Goal: Task Accomplishment & Management: Use online tool/utility

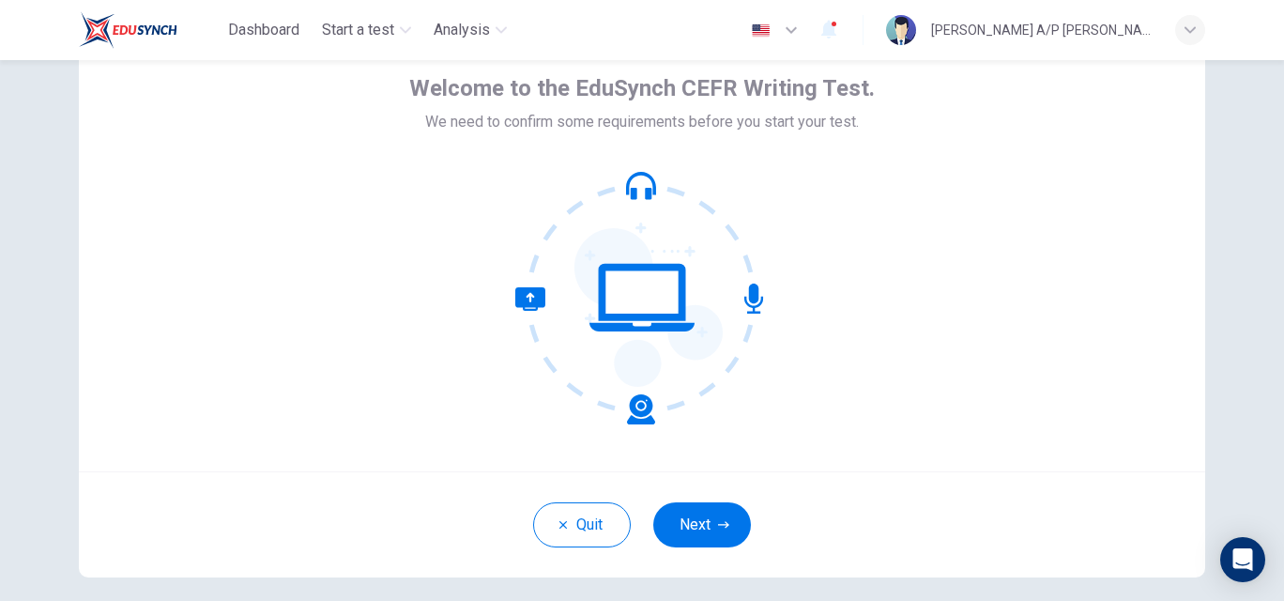
scroll to position [94, 0]
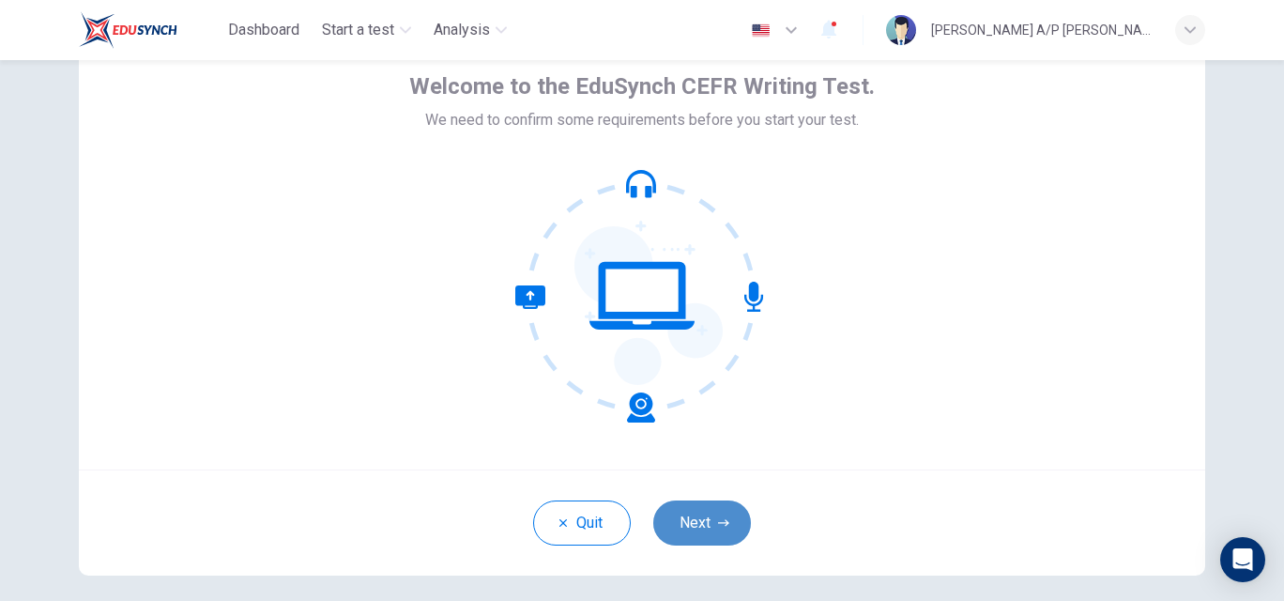
click at [699, 522] on button "Next" at bounding box center [702, 522] width 98 height 45
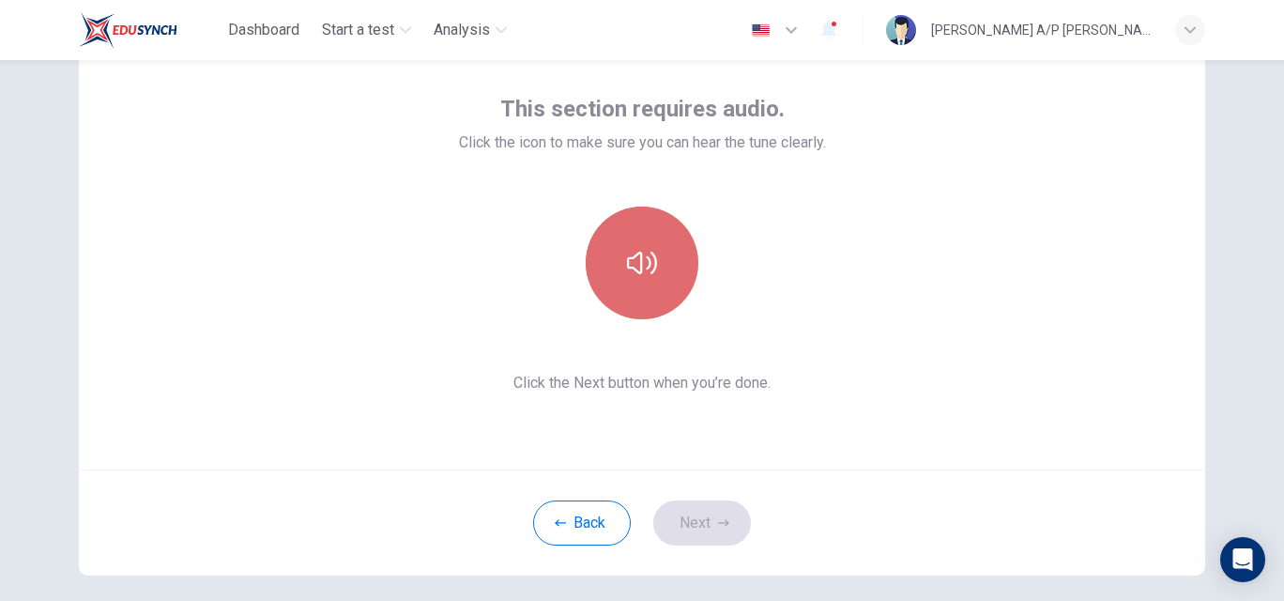
click at [665, 233] on button "button" at bounding box center [642, 262] width 113 height 113
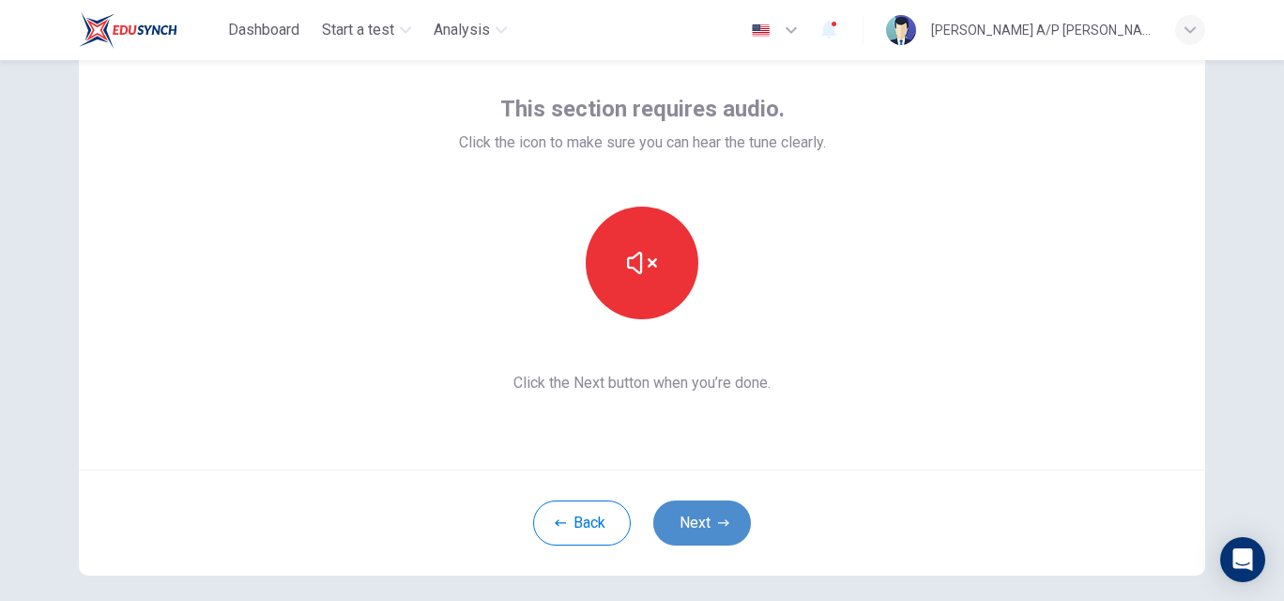
click at [691, 525] on button "Next" at bounding box center [702, 522] width 98 height 45
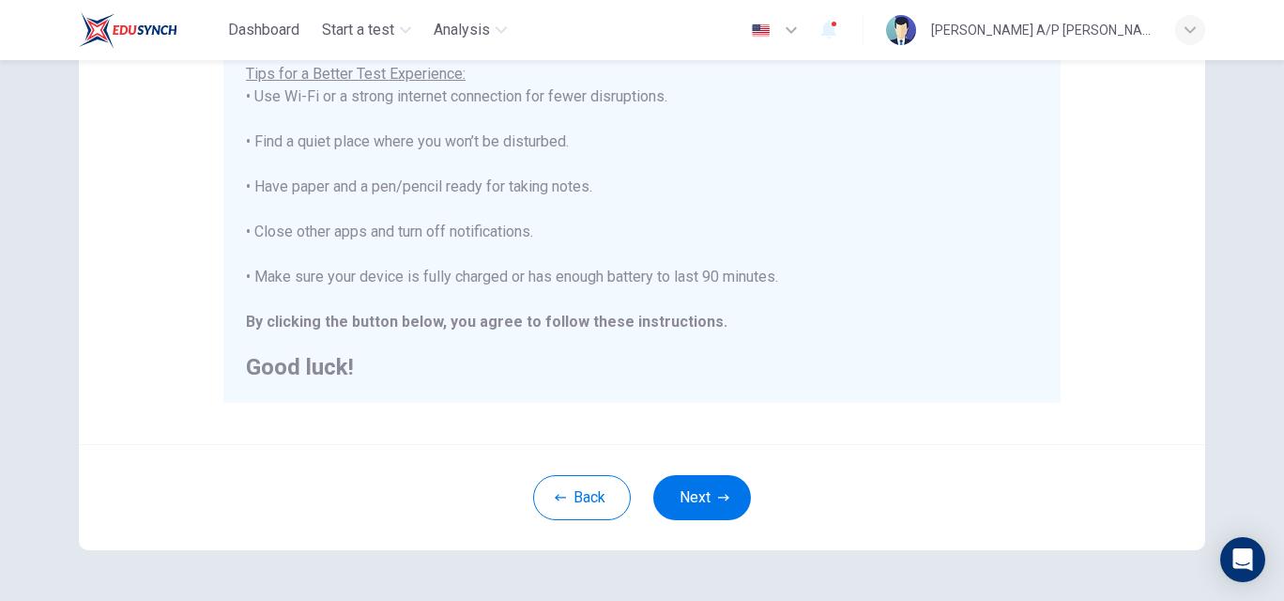
scroll to position [395, 0]
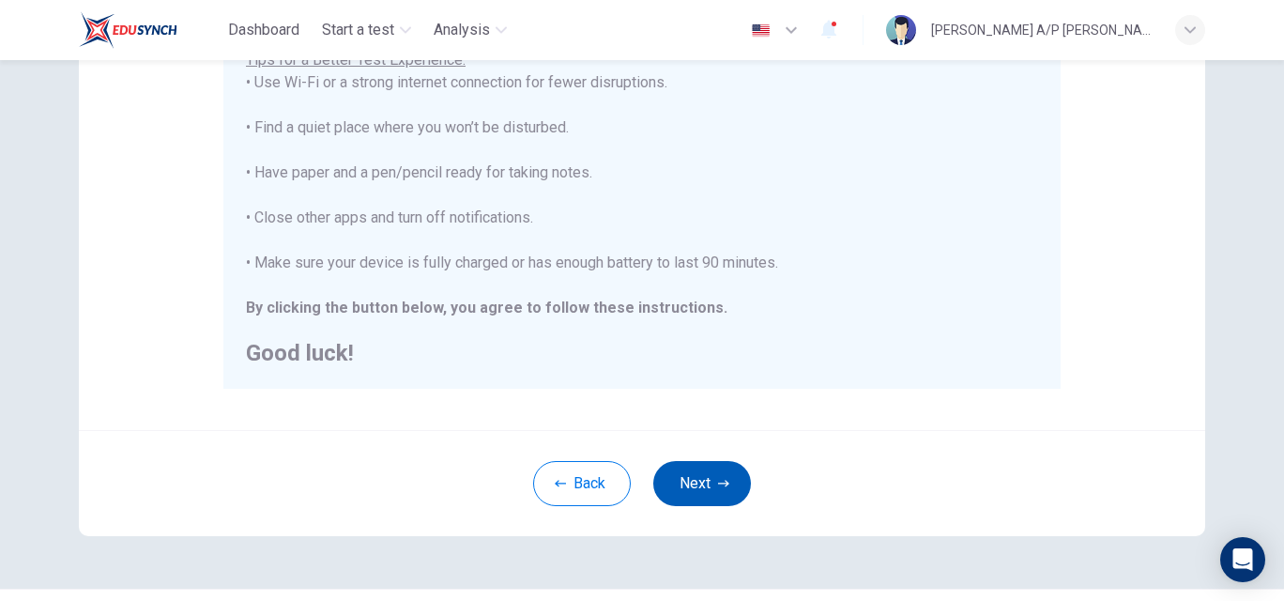
click at [714, 469] on button "Next" at bounding box center [702, 483] width 98 height 45
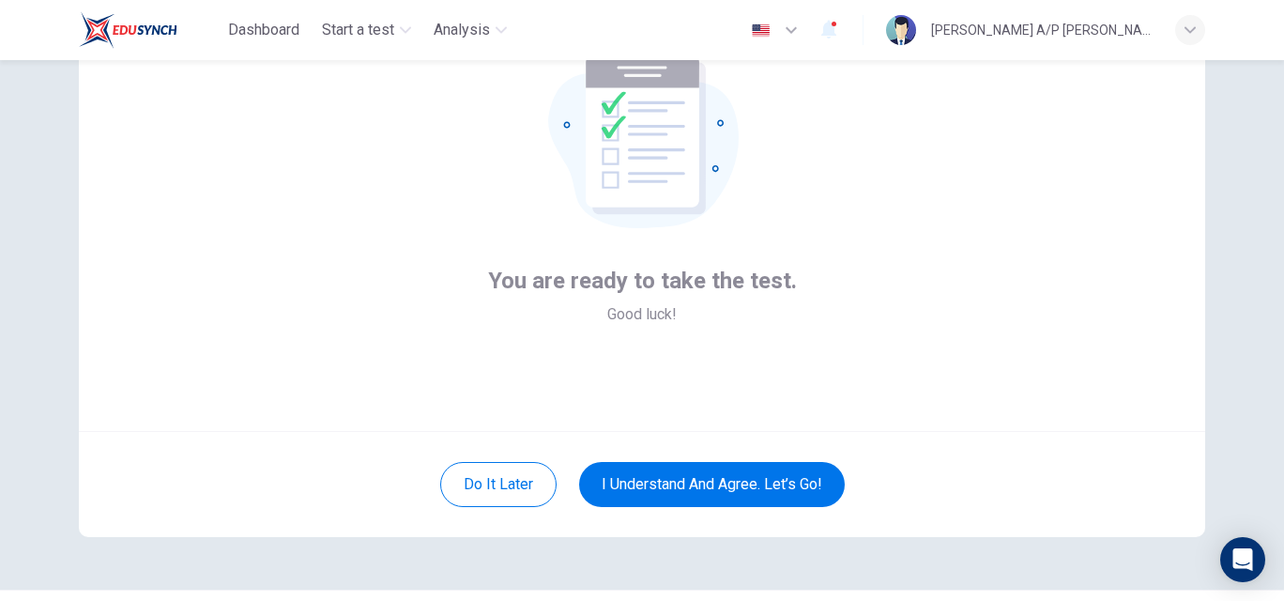
scroll to position [136, 0]
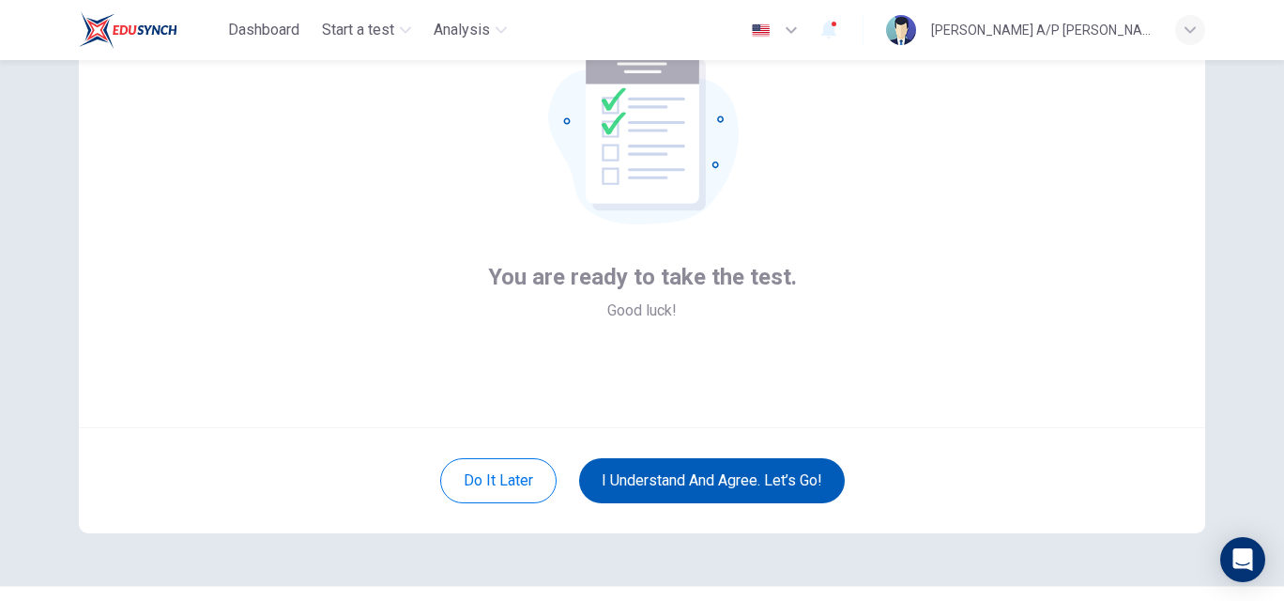
click at [723, 479] on button "I understand and agree. Let’s go!" at bounding box center [712, 480] width 266 height 45
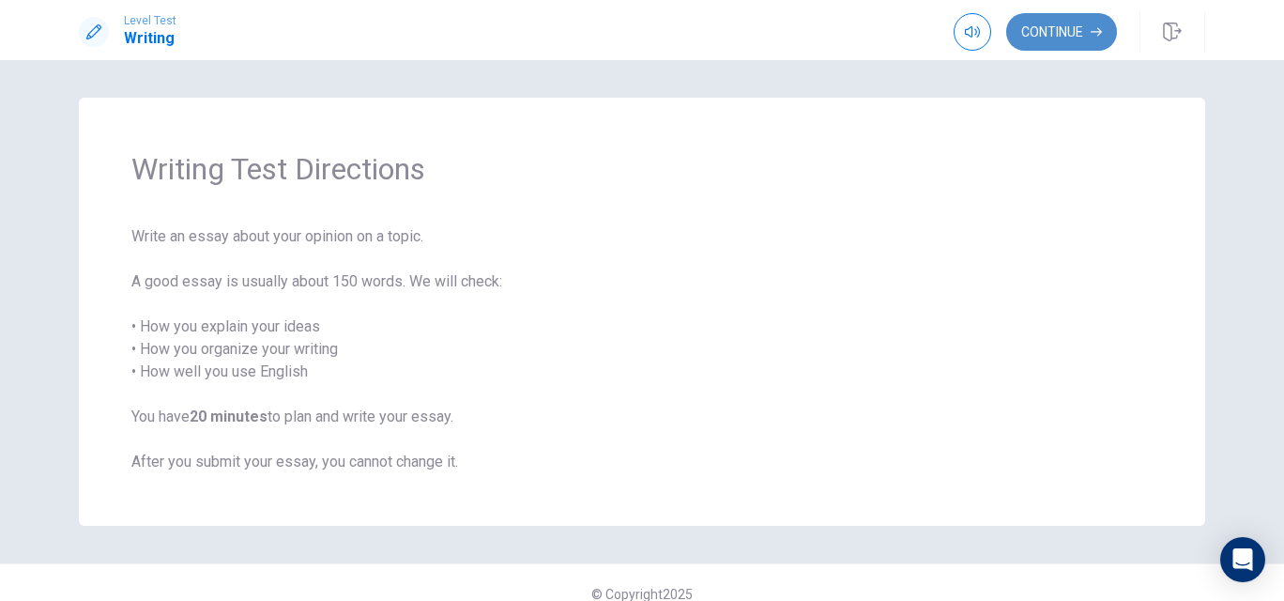
click at [1038, 40] on button "Continue" at bounding box center [1061, 32] width 111 height 38
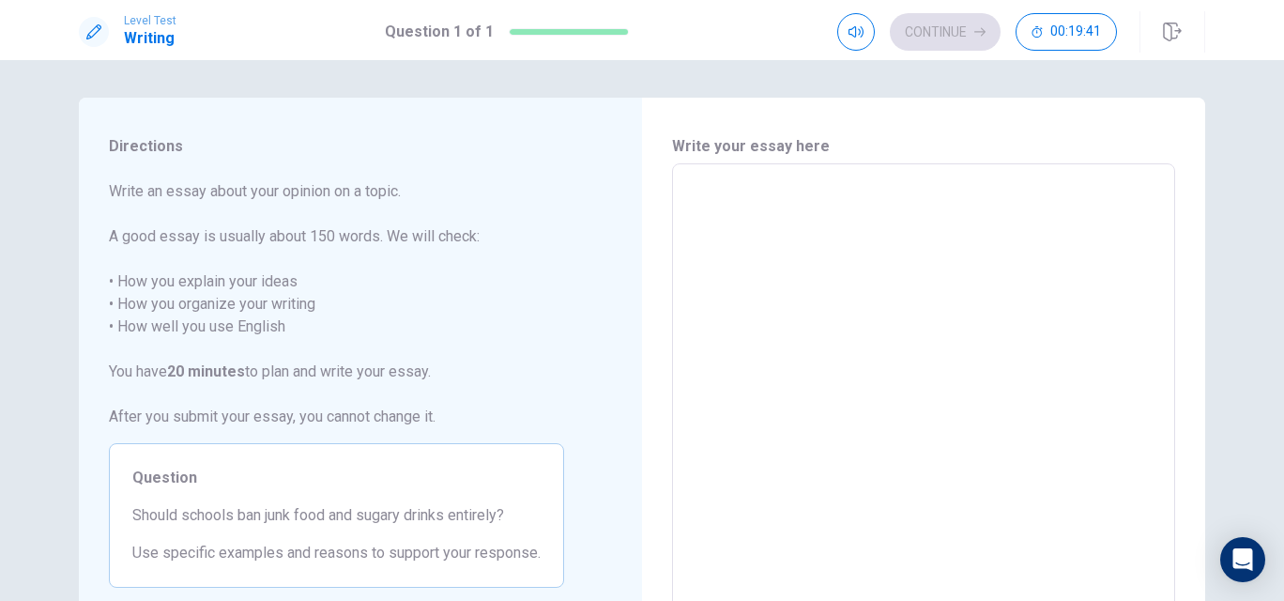
click at [748, 198] on textarea at bounding box center [923, 423] width 477 height 488
type textarea "T"
type textarea "x"
type textarea "Th"
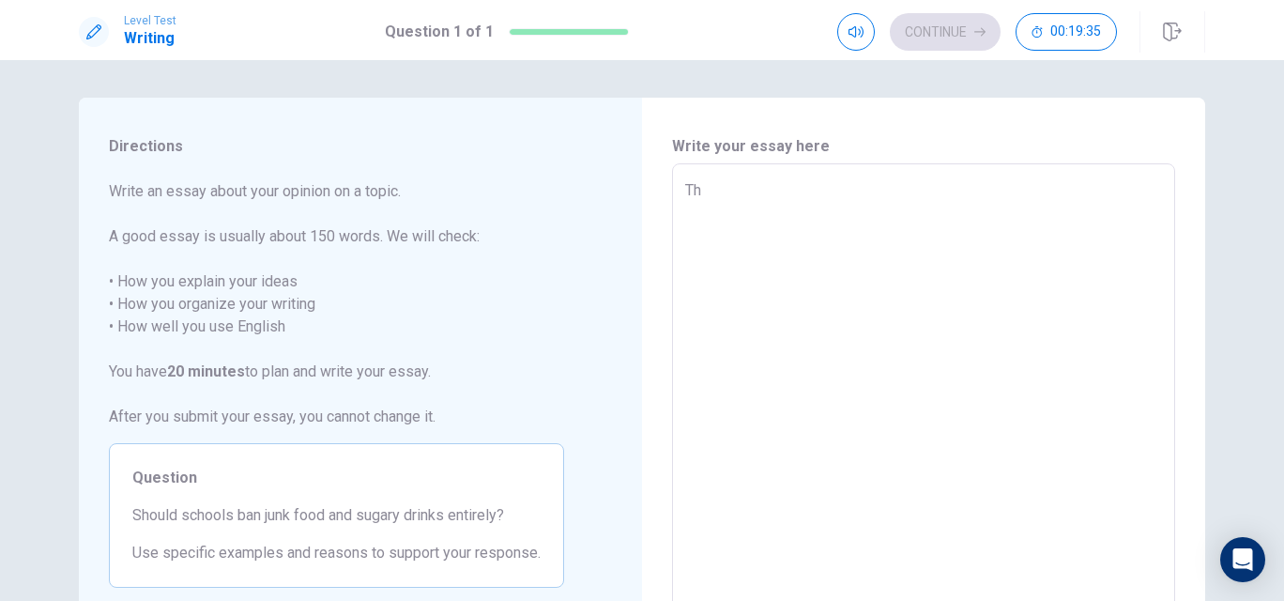
type textarea "x"
type textarea "The"
type textarea "x"
type textarea "The"
type textarea "x"
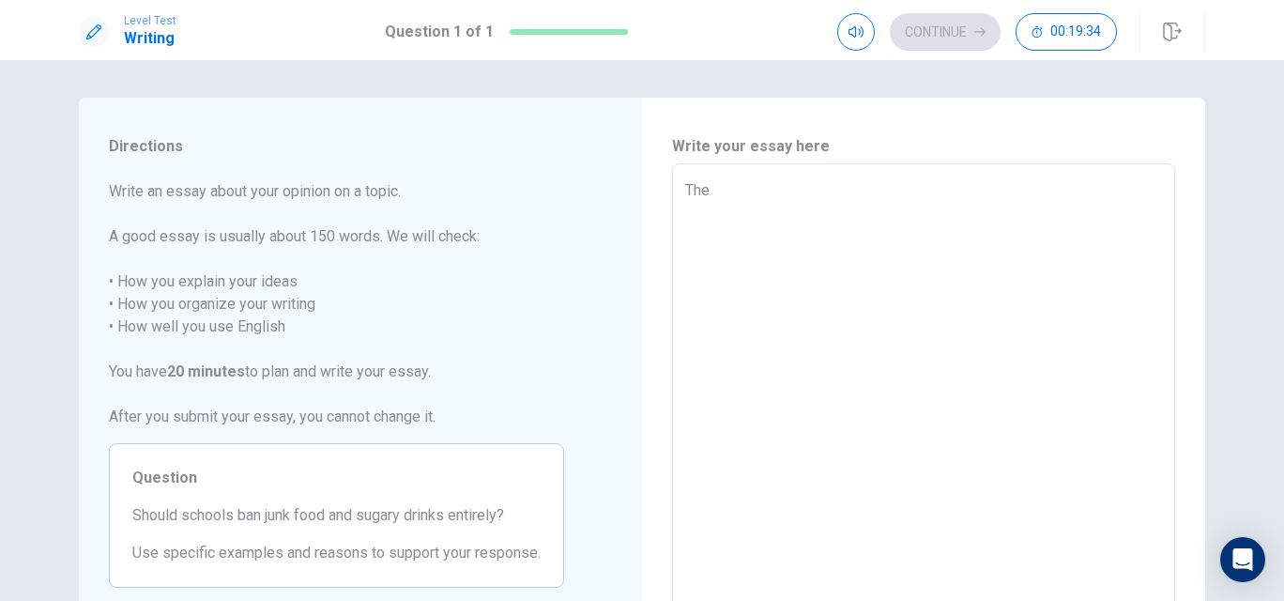
type textarea "The d"
type textarea "x"
type textarea "The de"
type textarea "x"
type textarea "The deb"
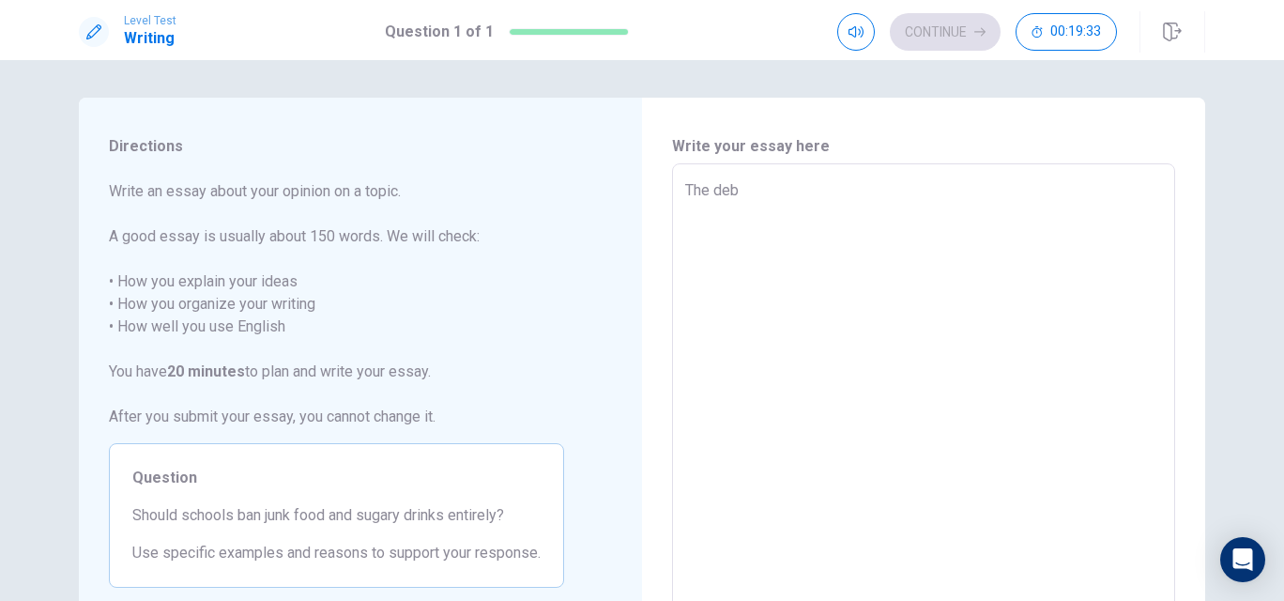
type textarea "x"
type textarea "The deba"
type textarea "x"
type textarea "The debat"
type textarea "x"
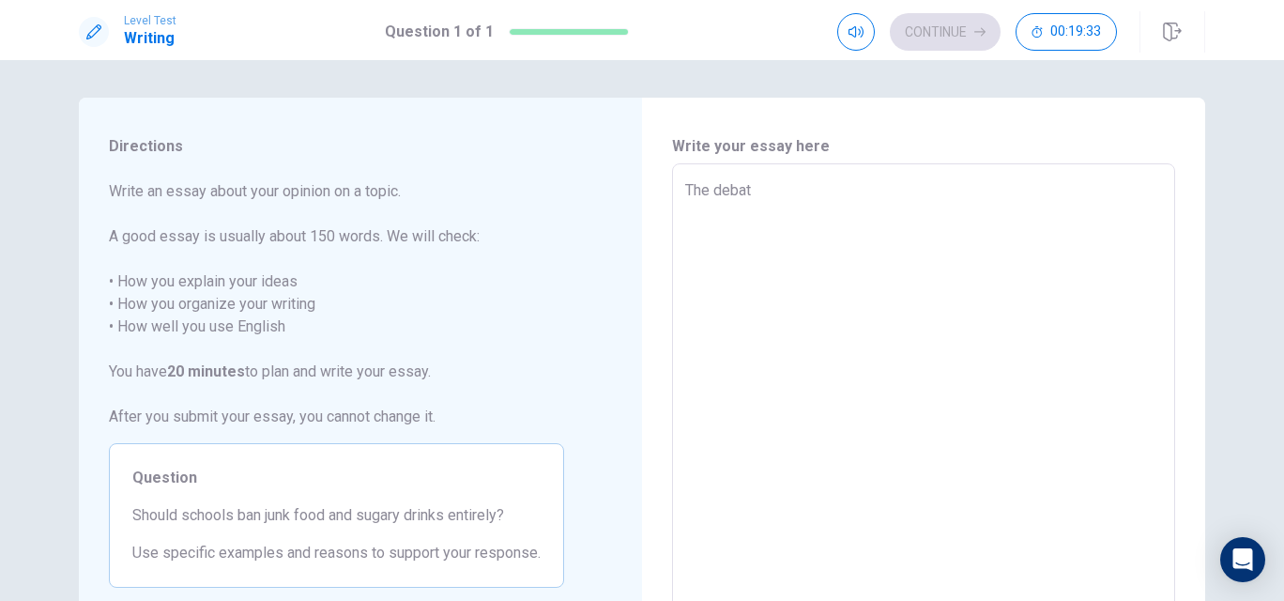
type textarea "The debate"
type textarea "x"
type textarea "The debate"
type textarea "x"
type textarea "The debate o"
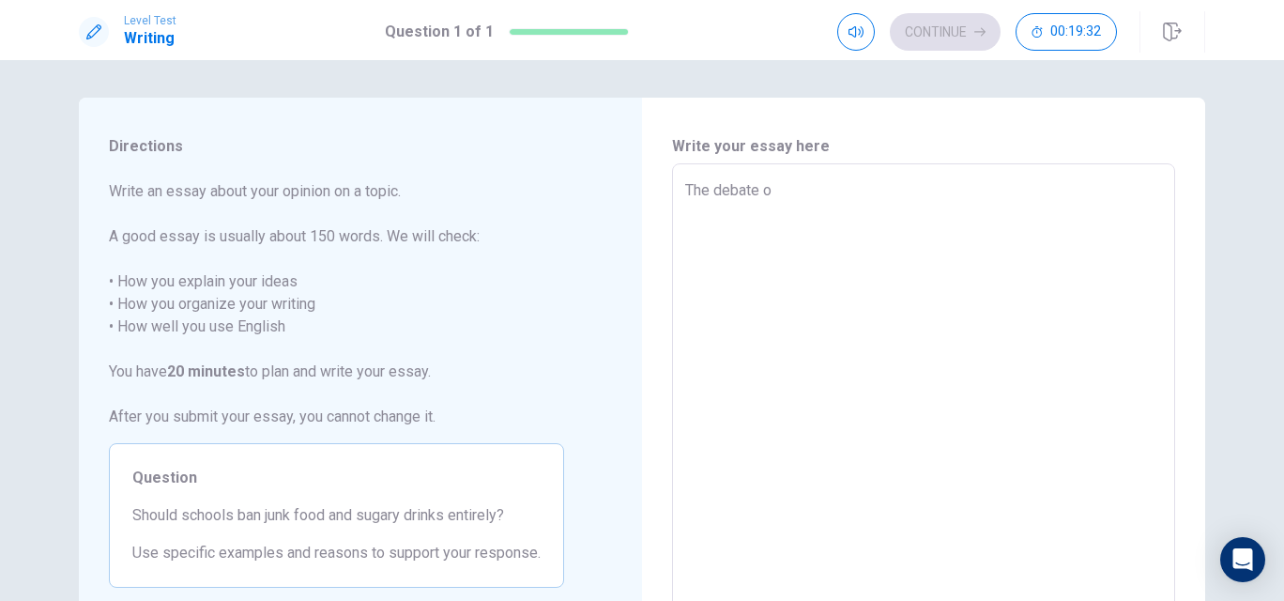
type textarea "x"
type textarea "The debate ov"
type textarea "x"
type textarea "The debate ove"
type textarea "x"
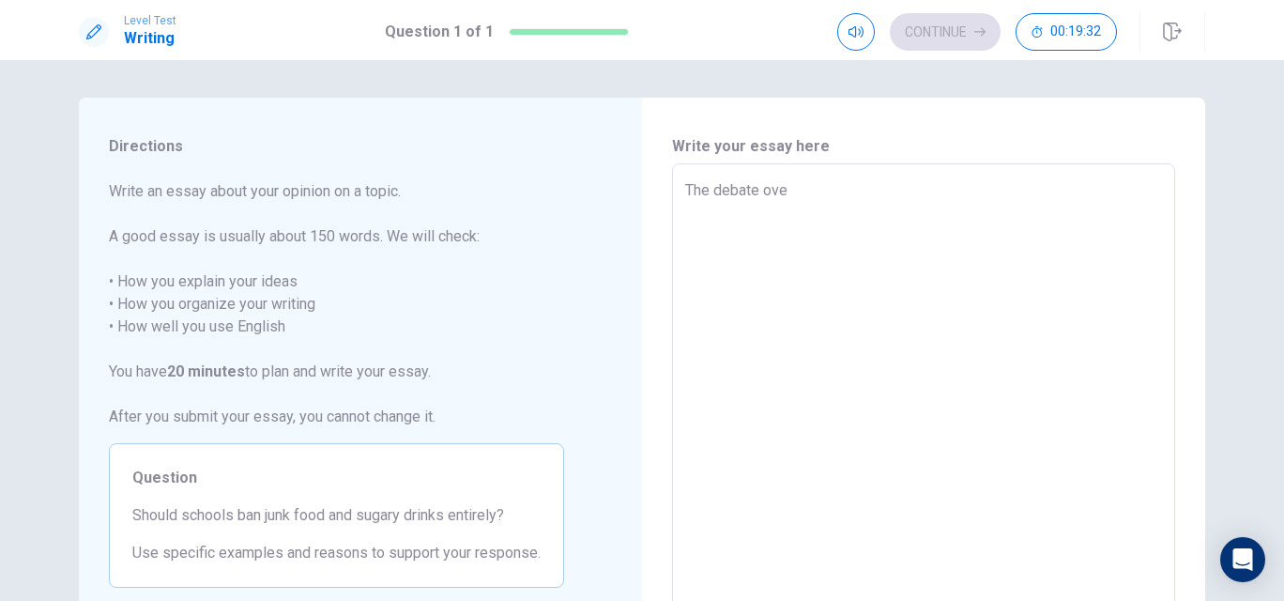
type textarea "The debate over"
type textarea "x"
type textarea "The debate over"
type textarea "x"
type textarea "The debate over w"
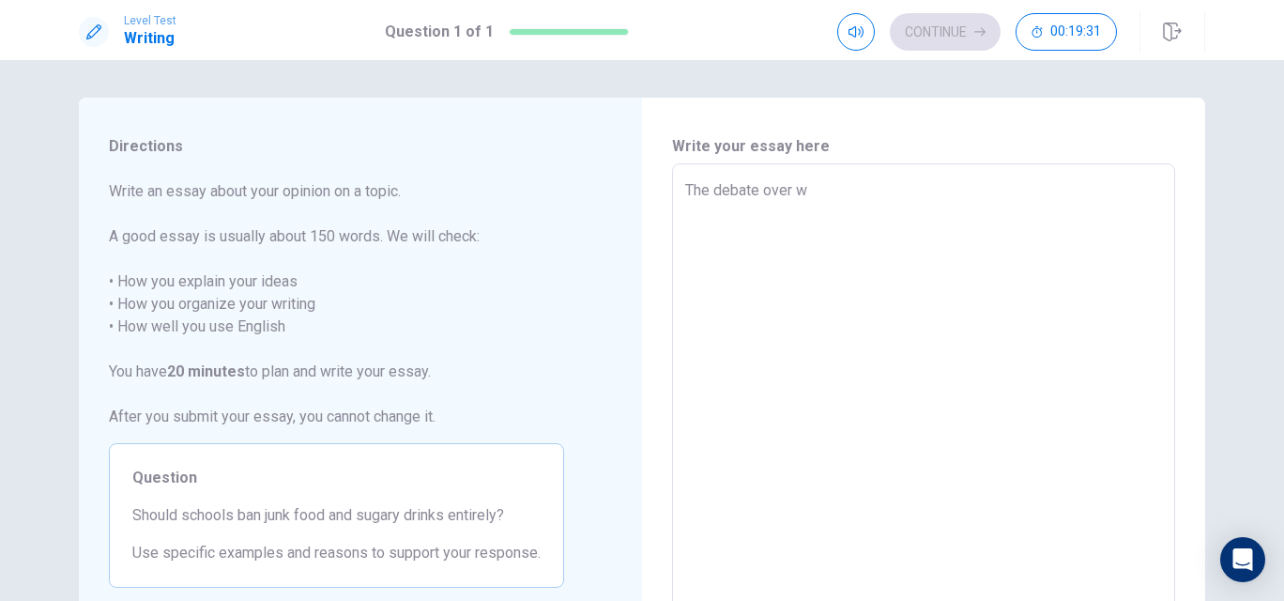
type textarea "x"
type textarea "The debate over wh"
type textarea "x"
type textarea "The debate over whe"
type textarea "x"
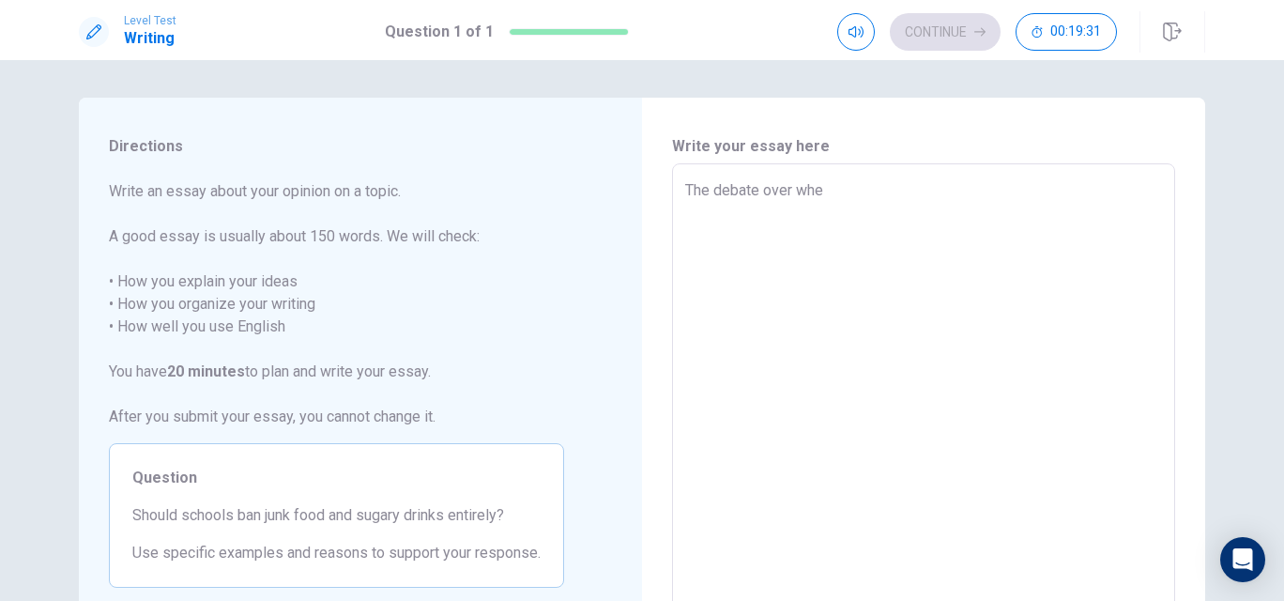
type textarea "The debate over whet"
type textarea "x"
type textarea "The debate over wheth"
type textarea "x"
type textarea "The debate over whethe"
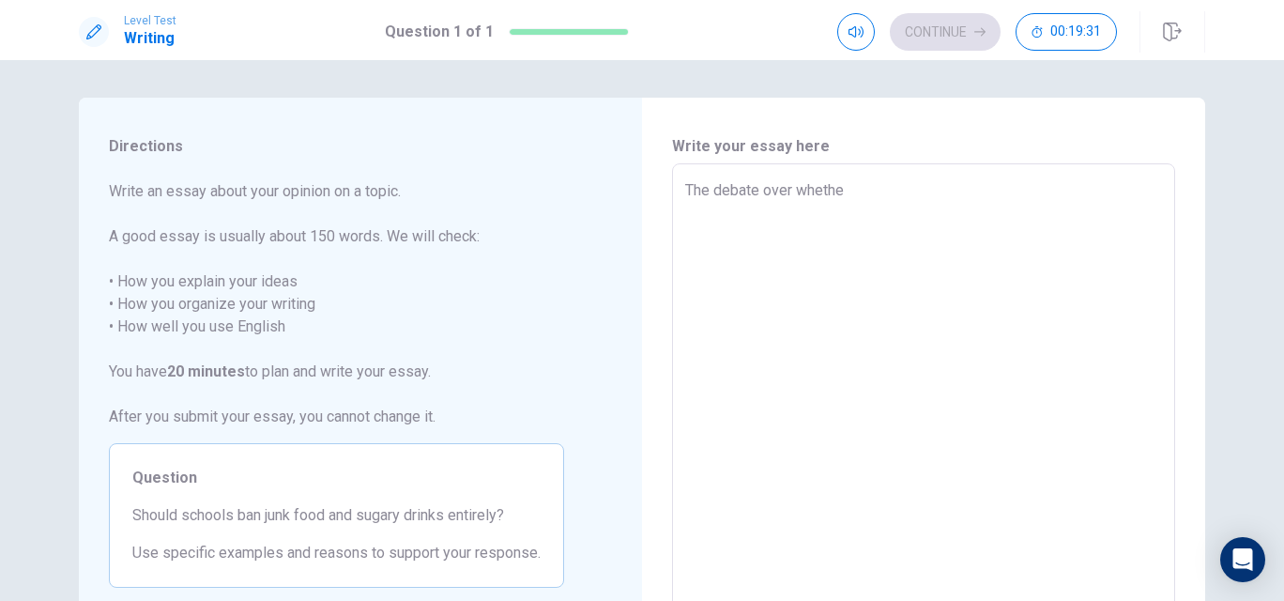
type textarea "x"
type textarea "The debate over whether"
type textarea "x"
type textarea "The debate over whether"
type textarea "x"
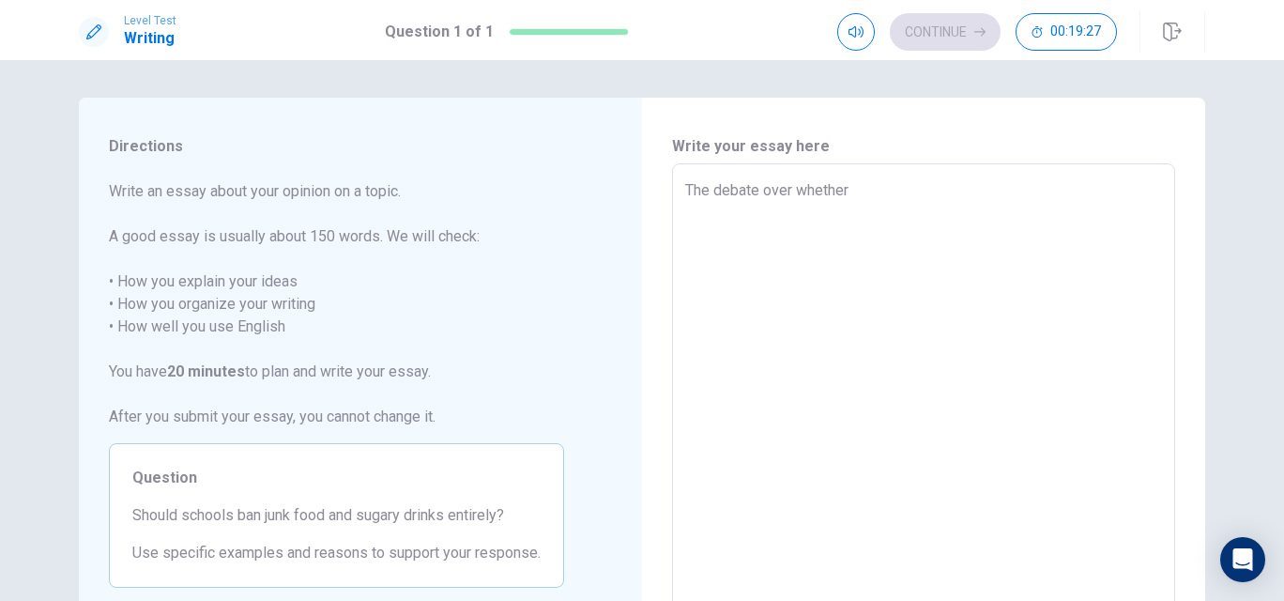
type textarea "The debate over whether"
type textarea "x"
type textarea "The debate over whether s"
type textarea "x"
type textarea "The debate over whether sc"
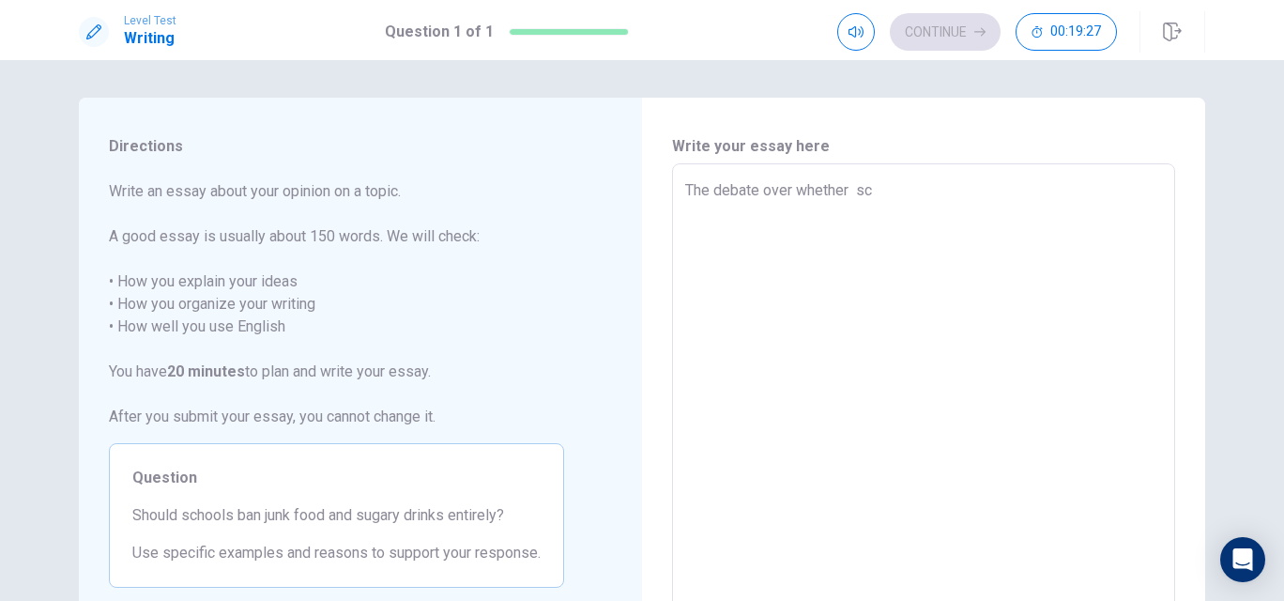
type textarea "x"
type textarea "The debate over whether sch"
type textarea "x"
type textarea "The debate over whether scho"
type textarea "x"
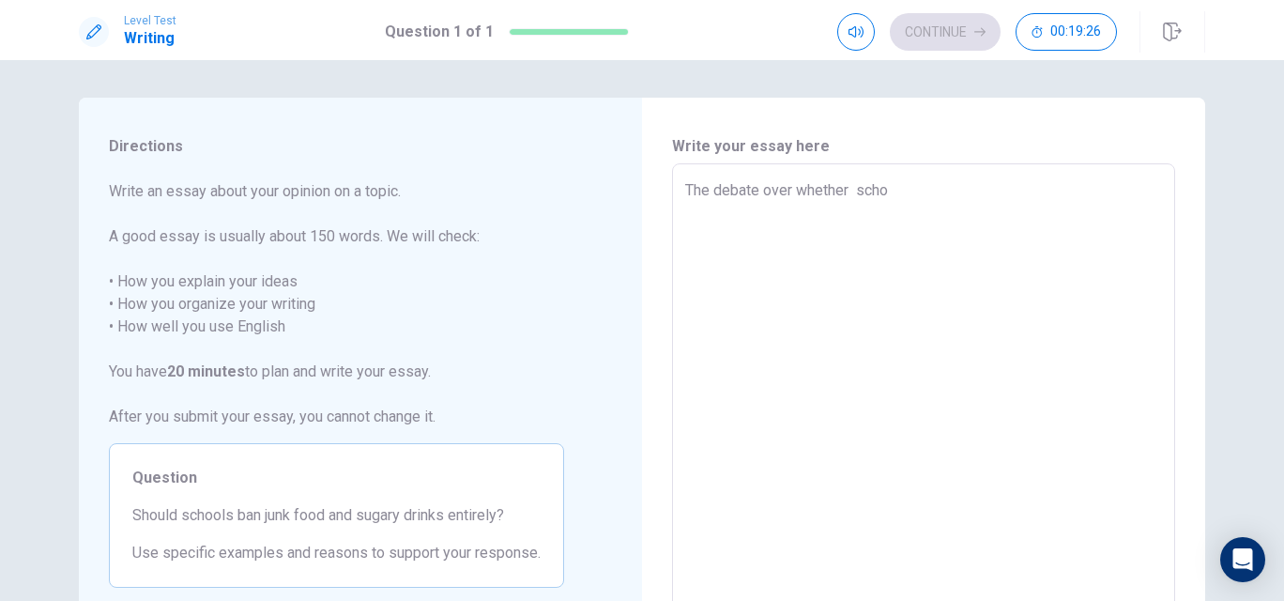
type textarea "The debate over whether schoo"
type textarea "x"
type textarea "The debate over whether school"
type textarea "x"
type textarea "The debate over whether schools"
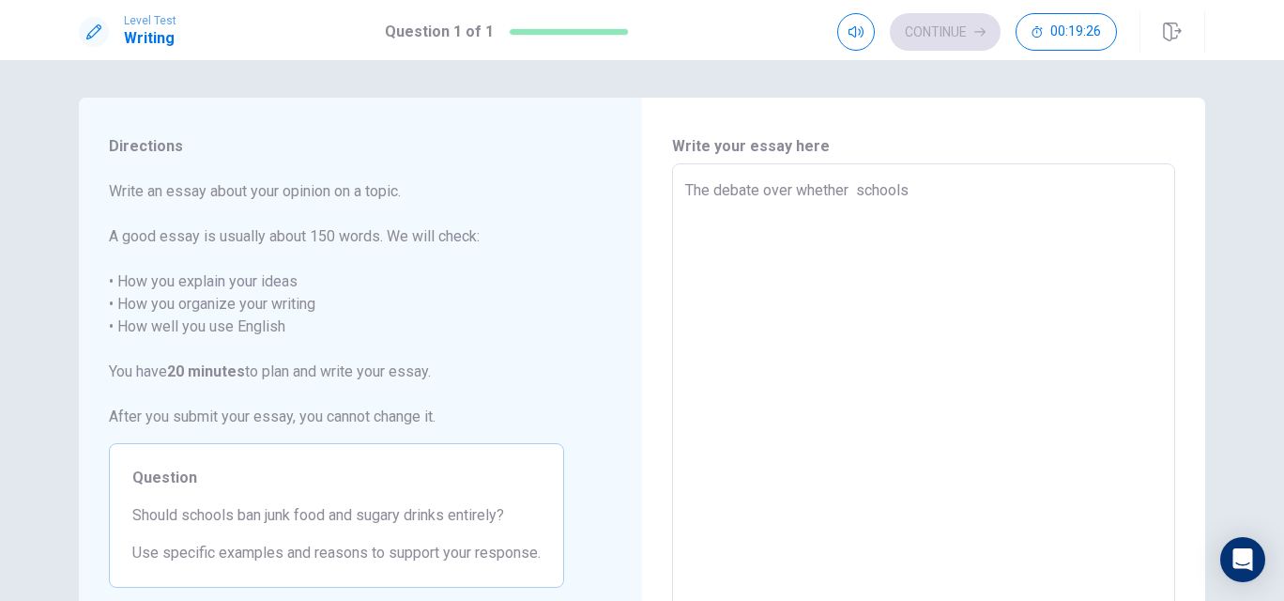
type textarea "x"
type textarea "The debate over whether schools"
type textarea "x"
type textarea "The debate over whether schools"
type textarea "x"
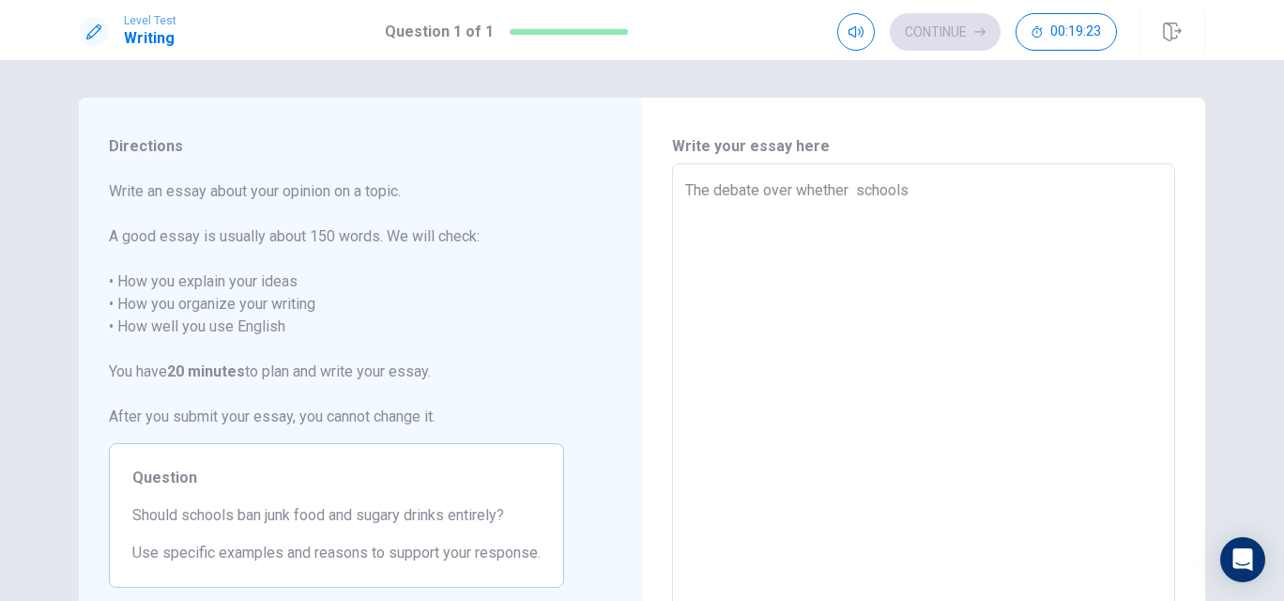
type textarea "The debate over whether schools"
type textarea "x"
type textarea "The debate over whether schools"
type textarea "x"
type textarea "The debate over whether school"
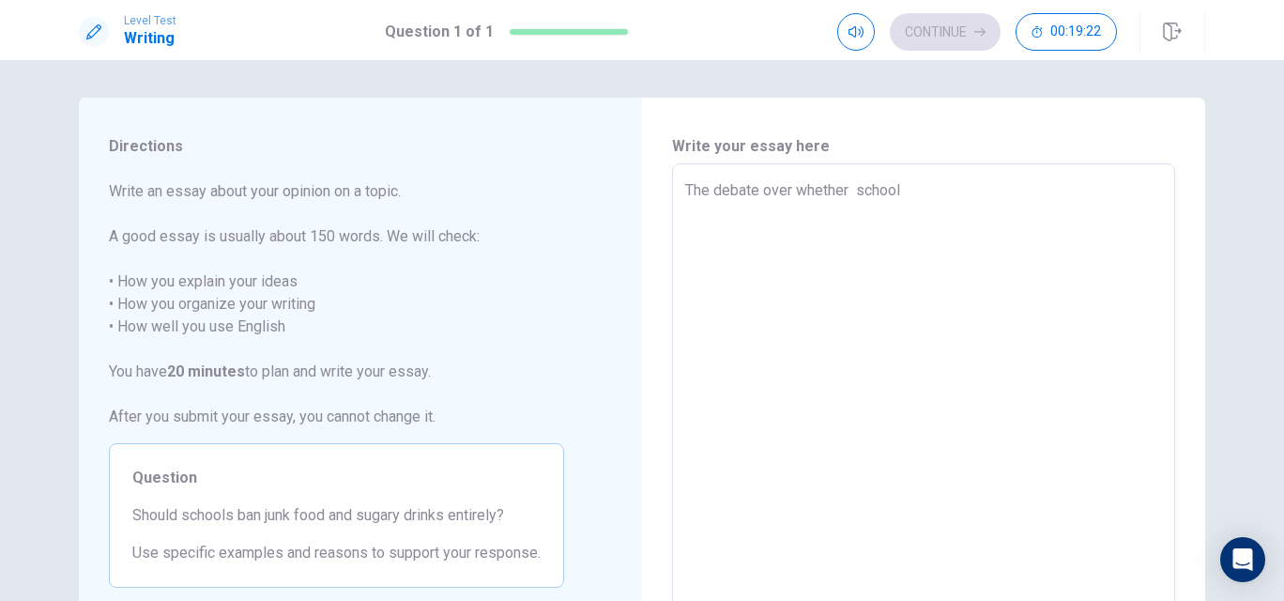
type textarea "x"
type textarea "The debate over whether schoo"
type textarea "x"
type textarea "The debate over whether scho"
type textarea "x"
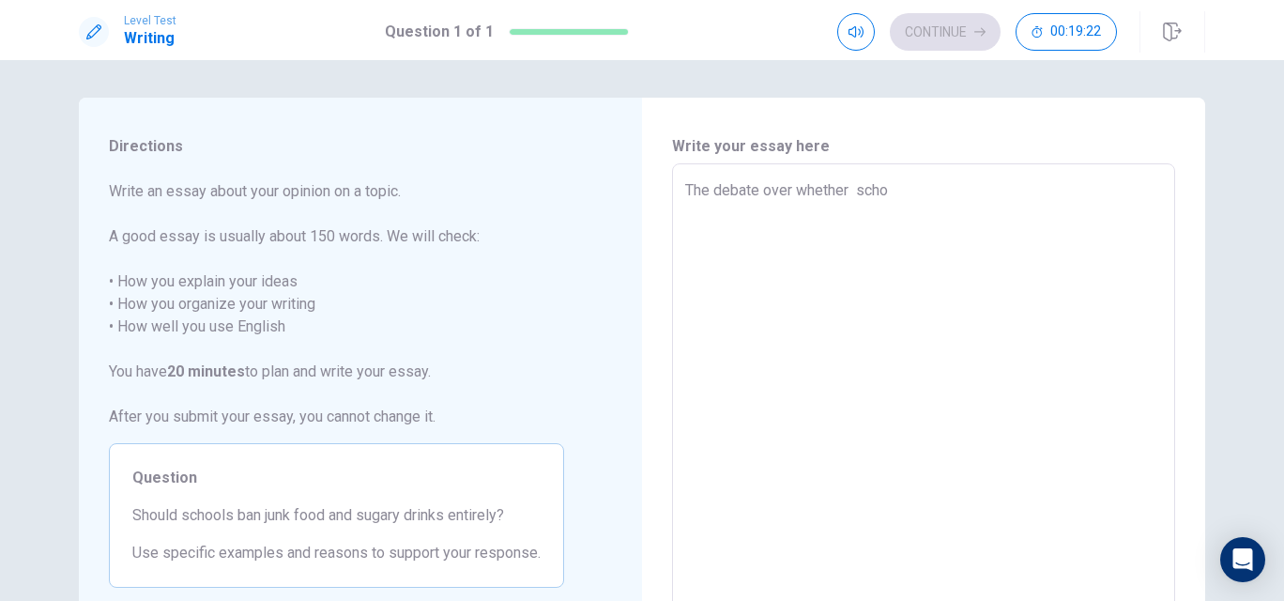
type textarea "The debate over whether sch"
type textarea "x"
type textarea "The debate over whether sc"
type textarea "x"
type textarea "The debate over whether s"
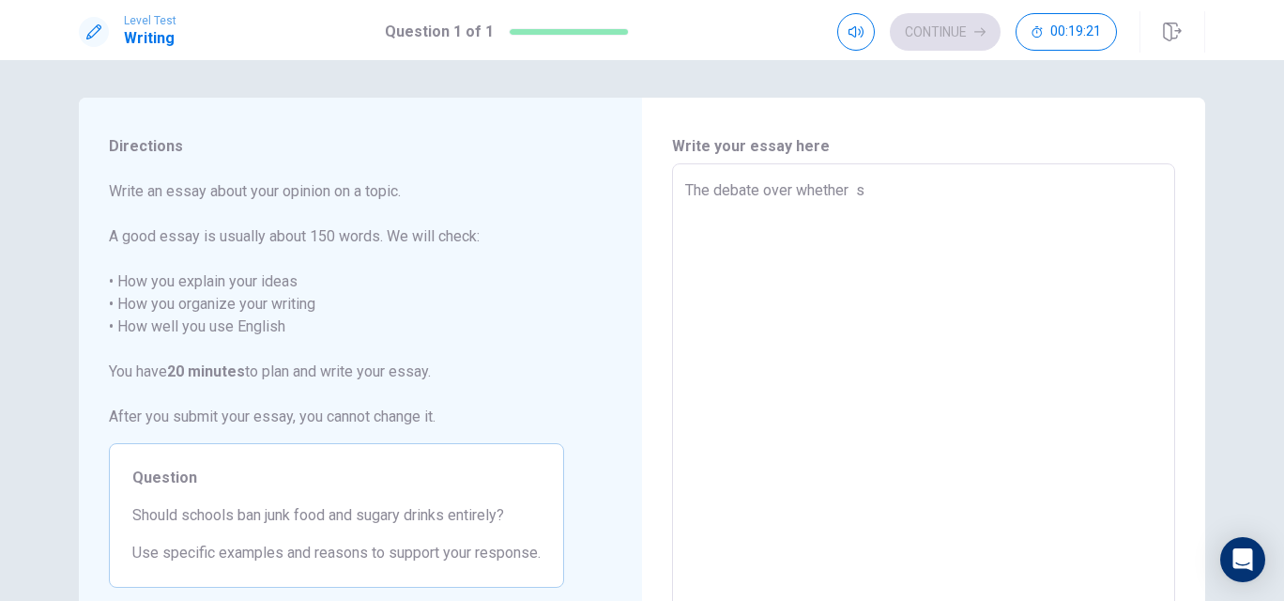
type textarea "x"
type textarea "The debate over whether"
type textarea "x"
type textarea "The debate over whether"
type textarea "x"
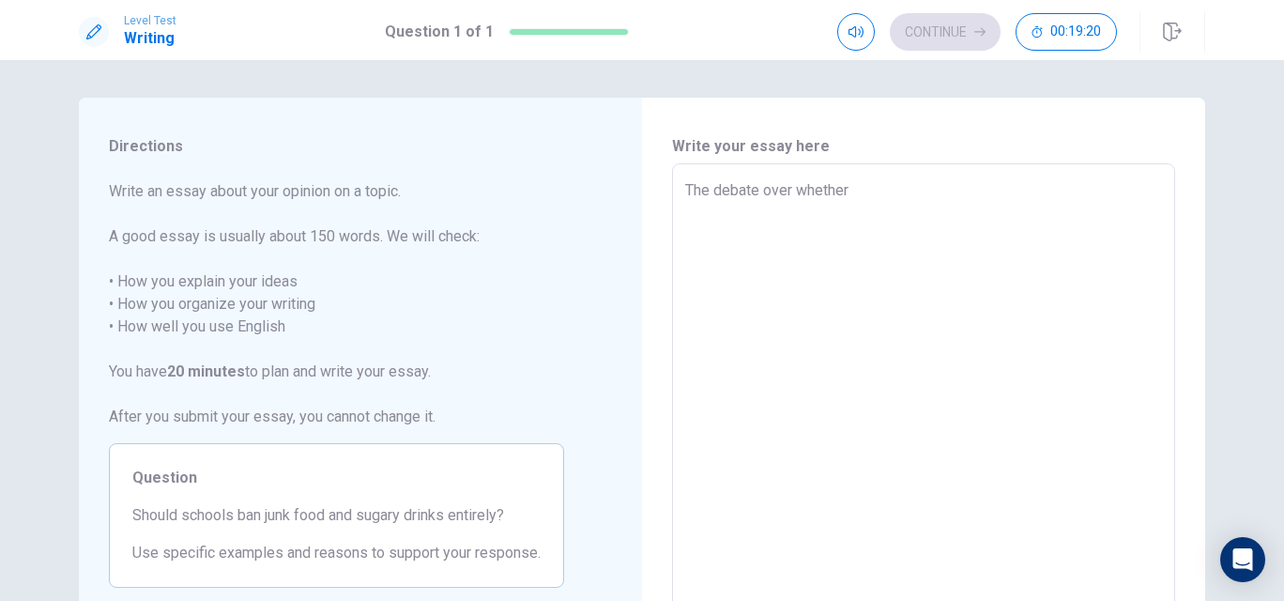
type textarea "The debate over whether"
type textarea "x"
type textarea "The debate over whether"
type textarea "x"
type textarea "The debate over whether s"
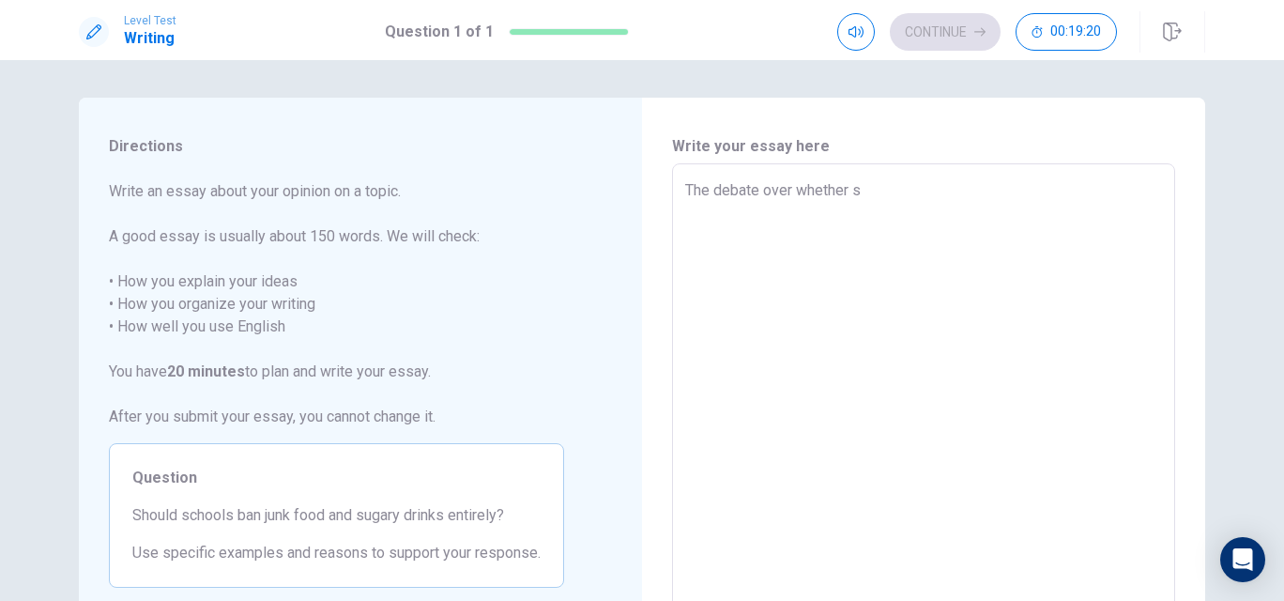
type textarea "x"
type textarea "The debate over whether sh"
type textarea "x"
type textarea "The debate over whether sho"
type textarea "x"
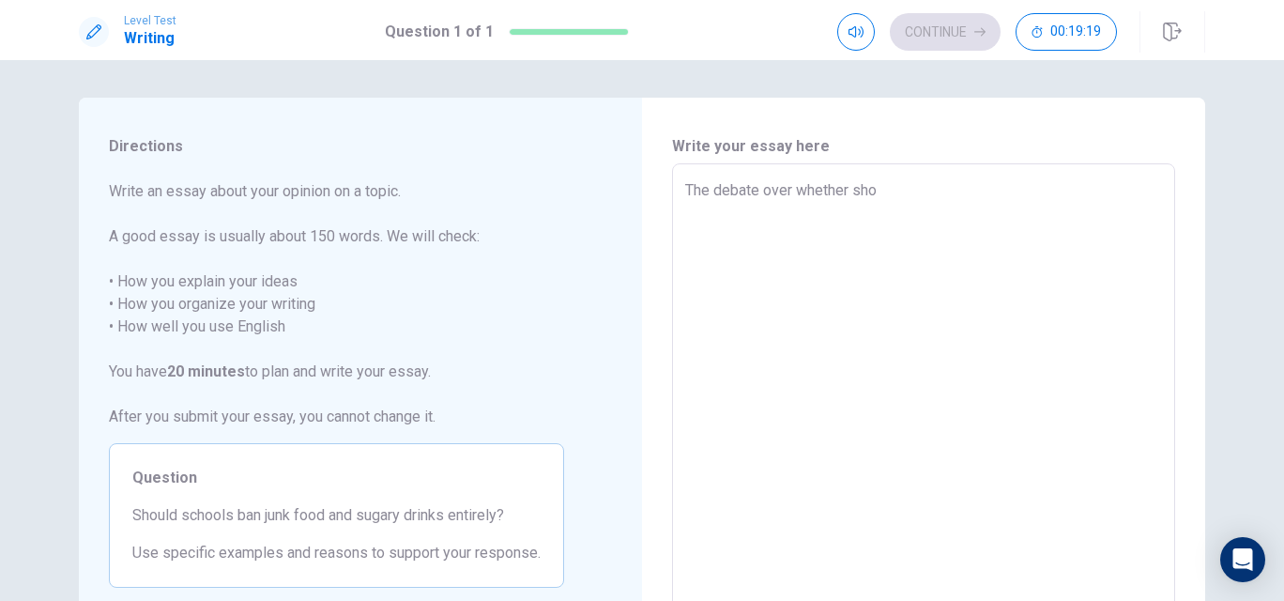
type textarea "The debate over whether shou"
type textarea "x"
type textarea "The debate over whether shoul"
type textarea "x"
type textarea "The debate over whether should"
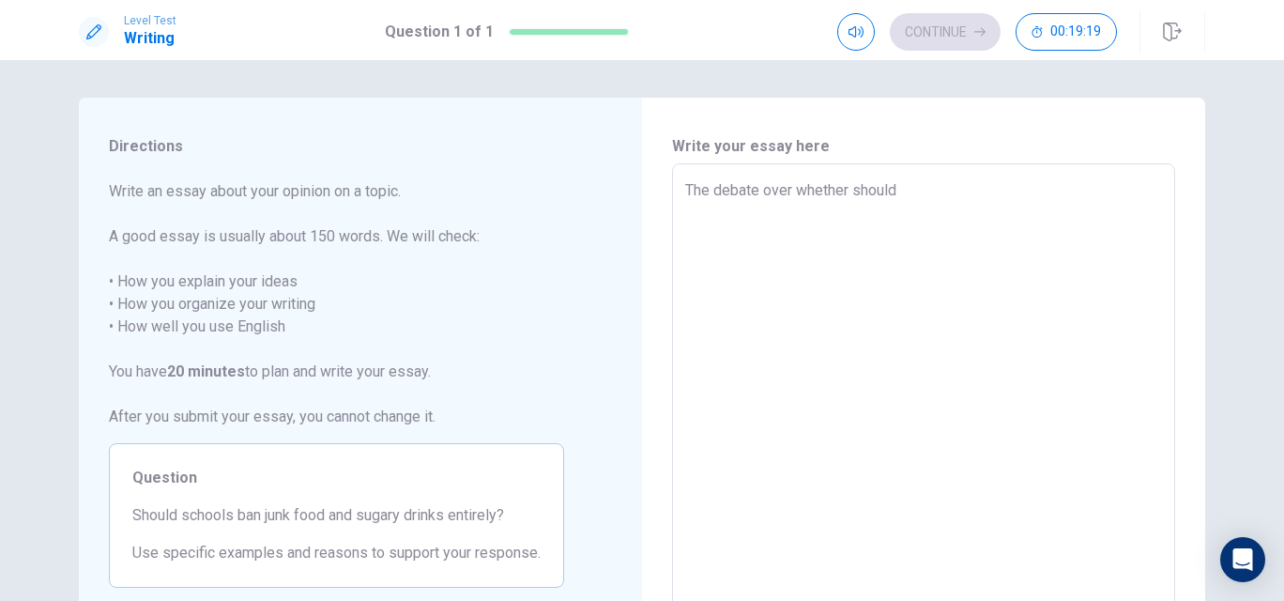
type textarea "x"
type textarea "The debate over whether should"
type textarea "x"
type textarea "The debate over whether should p"
type textarea "x"
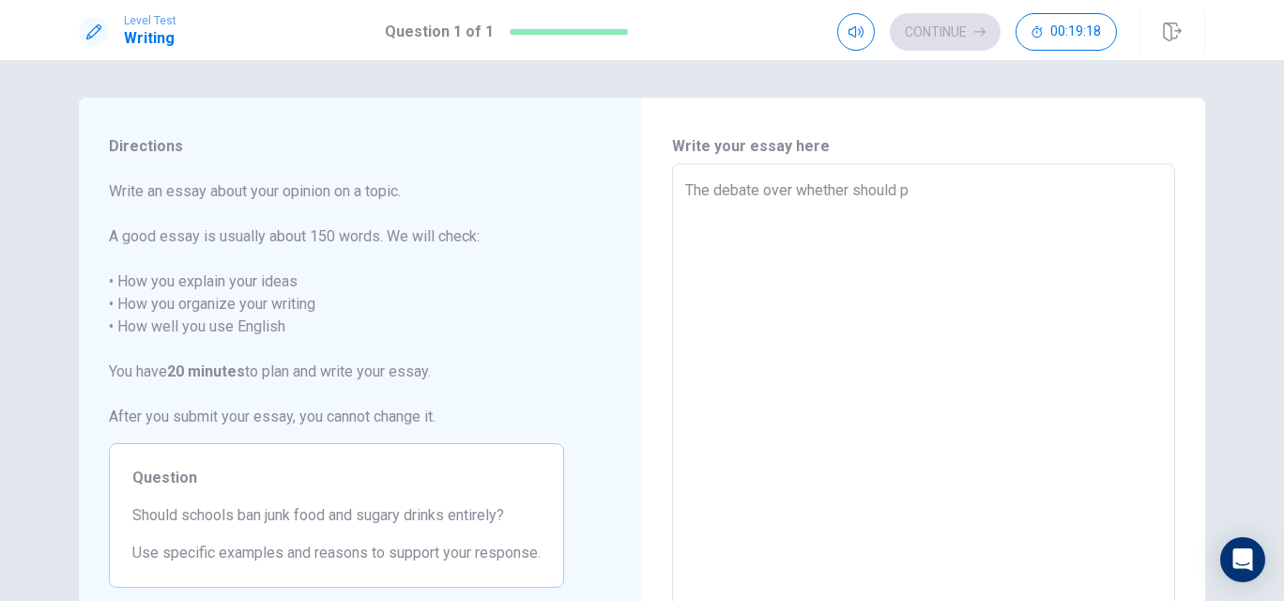
type textarea "The debate over whether should pr"
type textarea "x"
type textarea "The debate over whether should pro"
type textarea "x"
type textarea "The debate over whether should proh"
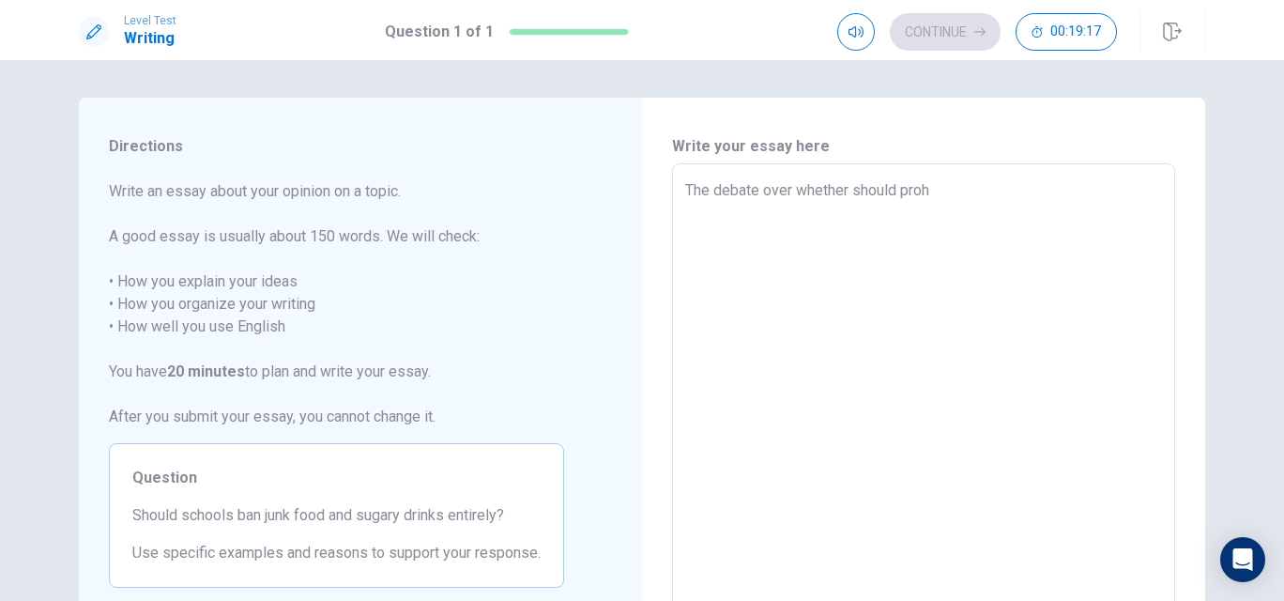
type textarea "x"
type textarea "The debate over whether should prohi"
type textarea "x"
type textarea "The debate over whether should prohib"
type textarea "x"
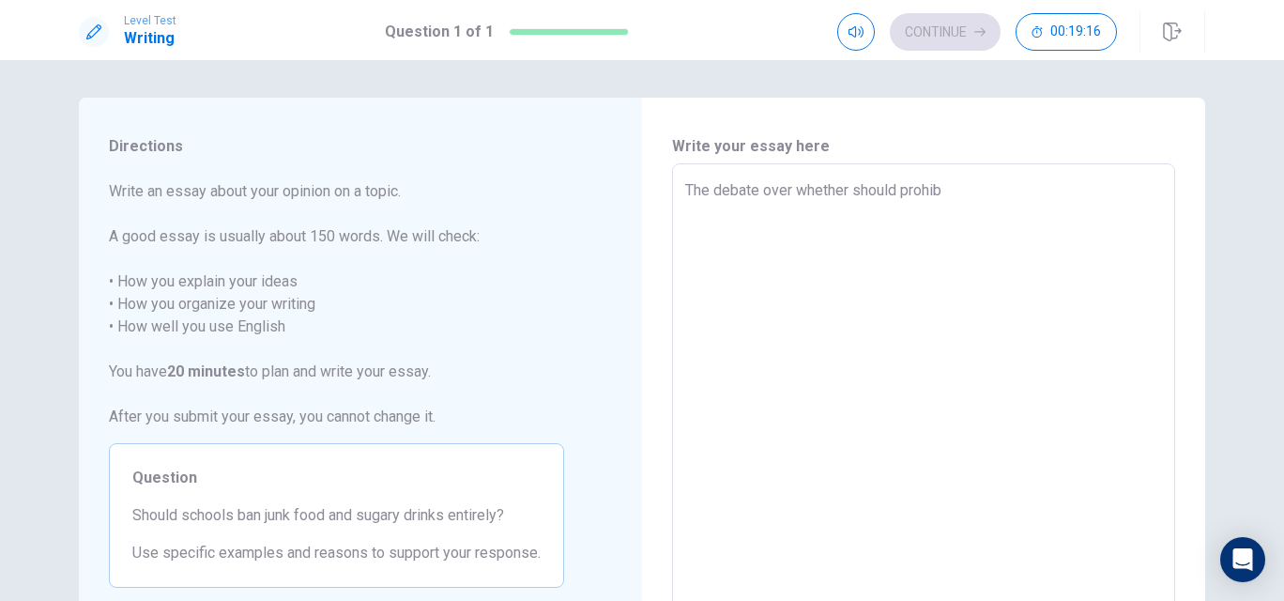
type textarea "The debate over whether should prohibi"
type textarea "x"
type textarea "The debate over whether should prohibit"
type textarea "x"
type textarea "The debate over whether should prohibit"
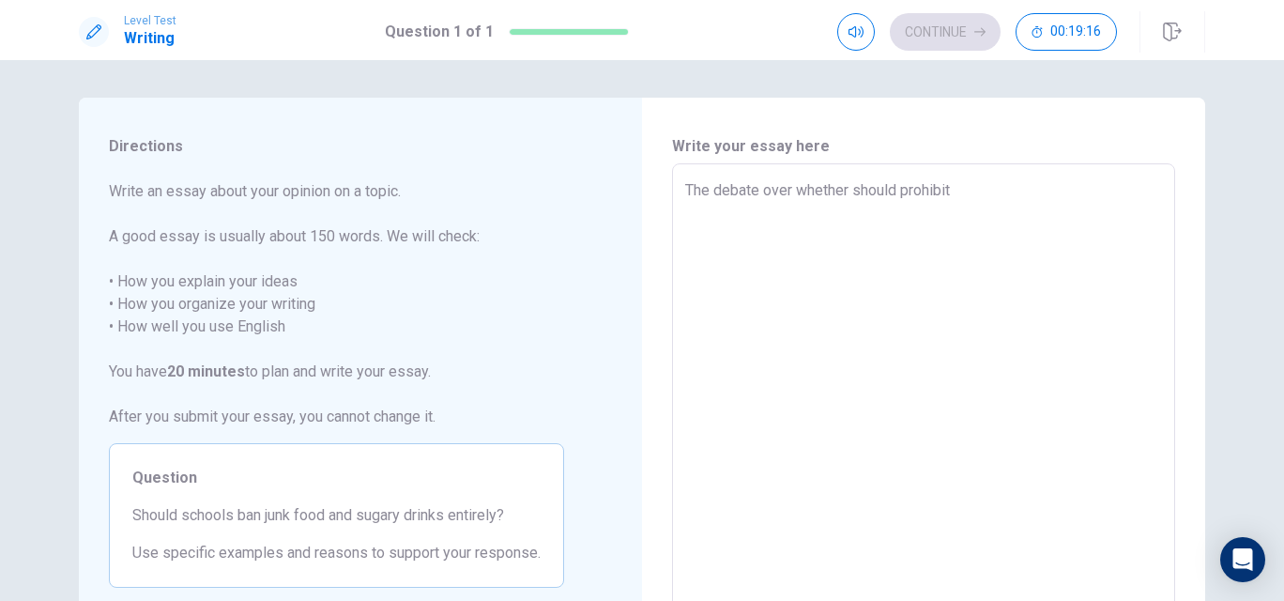
type textarea "x"
type textarea "The debate over whether should prohibit j"
type textarea "x"
type textarea "The debate over whether should prohibit ju"
type textarea "x"
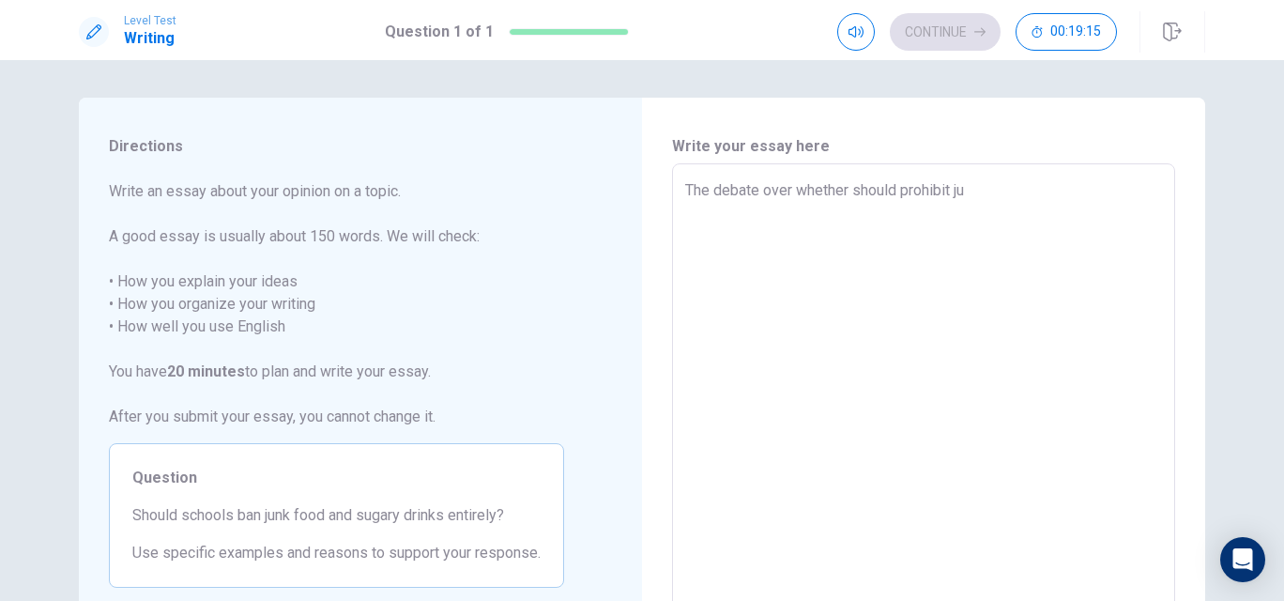
type textarea "The debate over whether should prohibit jun"
type textarea "x"
type textarea "The debate over whether should prohibit junk"
type textarea "x"
type textarea "The debate over whether should prohibit junk"
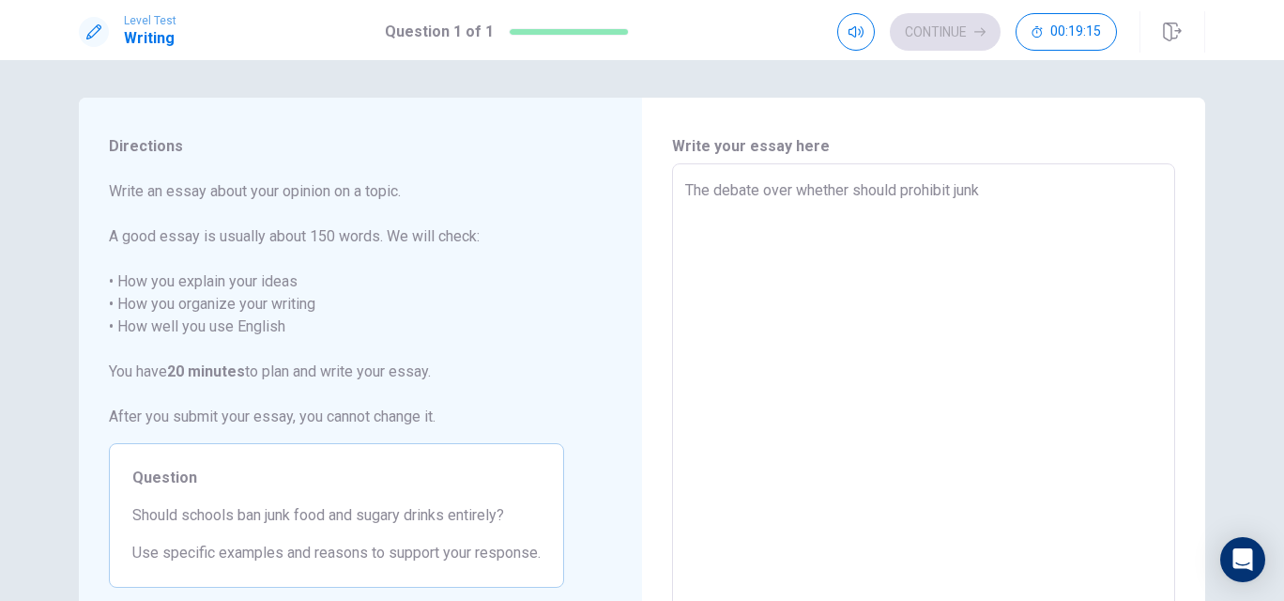
type textarea "x"
type textarea "The debate over whether should prohibit junk f"
type textarea "x"
type textarea "The debate over whether should prohibit junk fo"
type textarea "x"
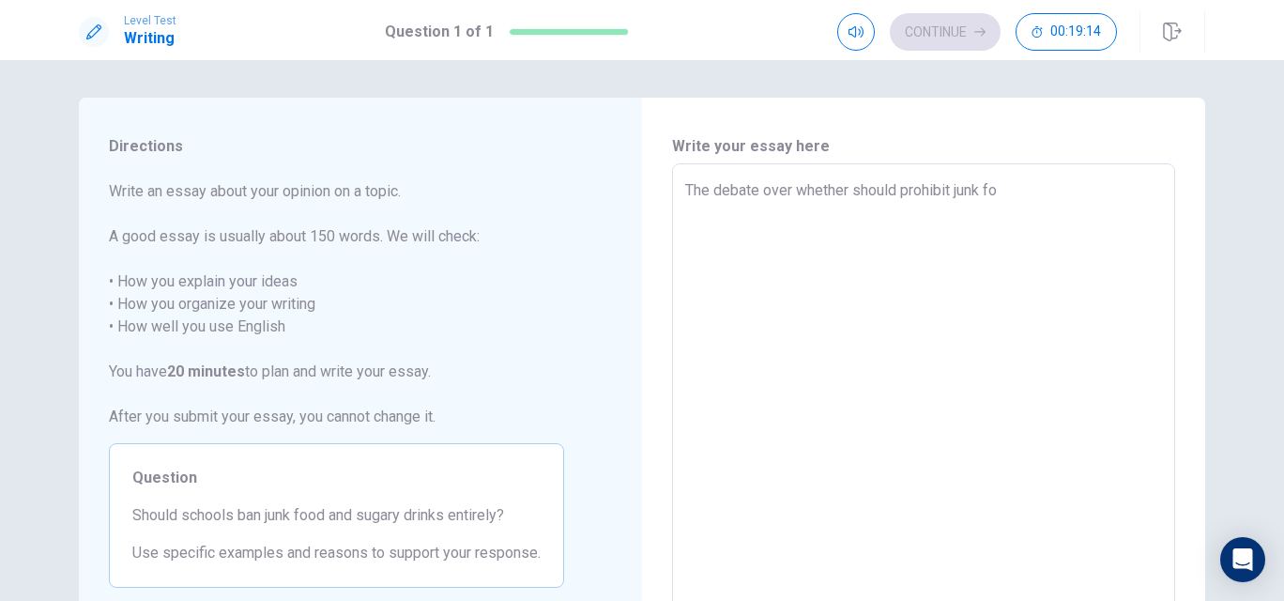
type textarea "The debate over whether should prohibit junk foo"
type textarea "x"
type textarea "The debate over whether should prohibit junk food"
type textarea "x"
type textarea "The debate over whether should prohibit junk food"
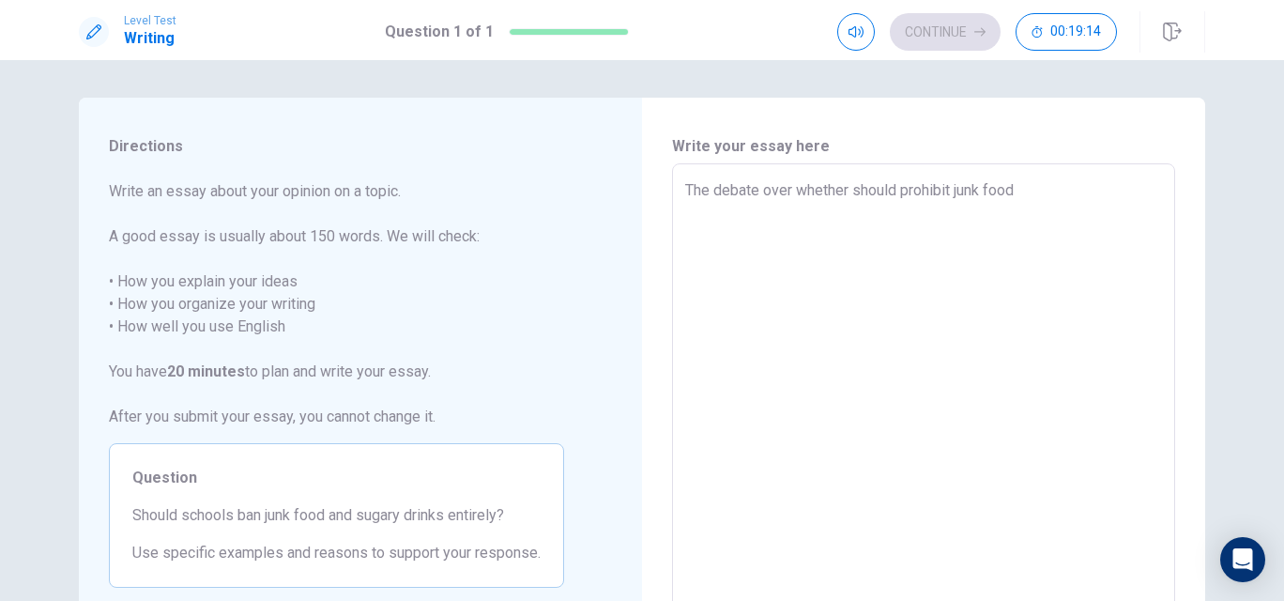
type textarea "x"
type textarea "The debate over whether should prohibit junk food a"
type textarea "x"
type textarea "The debate over whether should prohibit junk food an"
type textarea "x"
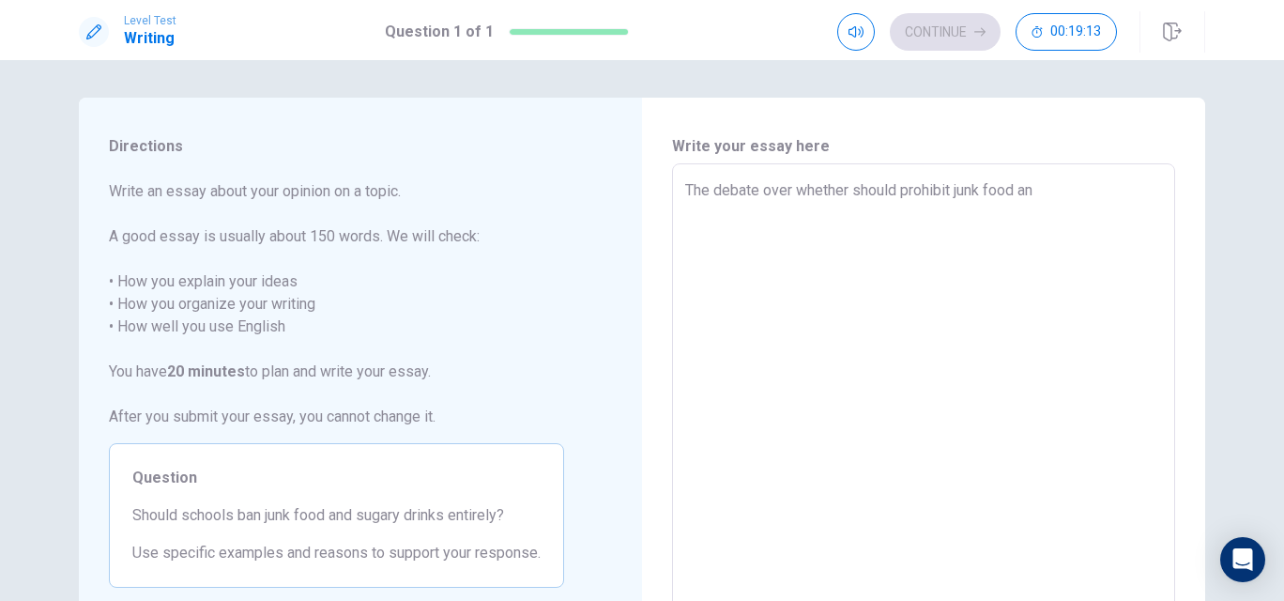
type textarea "The debate over whether should prohibit junk food and"
type textarea "x"
type textarea "The debate over whether should prohibit junk food and"
type textarea "x"
type textarea "The debate over whether should prohibit junk food and s"
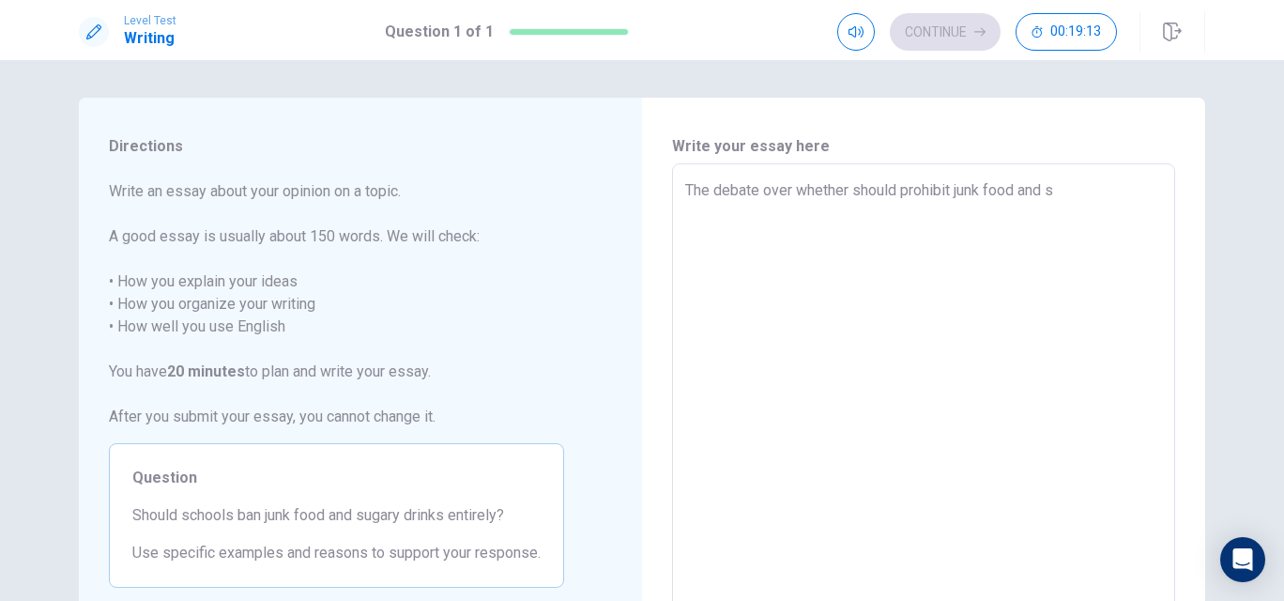
type textarea "x"
type textarea "The debate over whether should prohibit junk food and su"
type textarea "x"
type textarea "The debate over whether should prohibit junk food and sug"
type textarea "x"
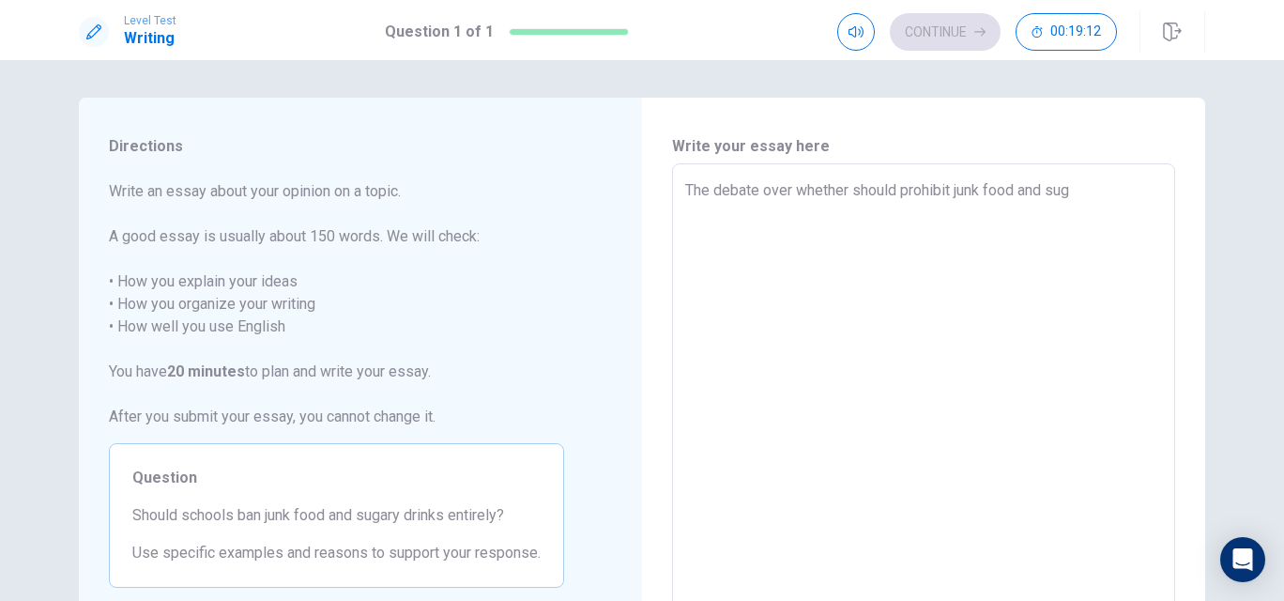
type textarea "The debate over whether should prohibit junk food and suga"
type textarea "x"
type textarea "The debate over whether should prohibit junk food and sugar"
type textarea "x"
type textarea "The debate over whether should prohibit junk food and sugary"
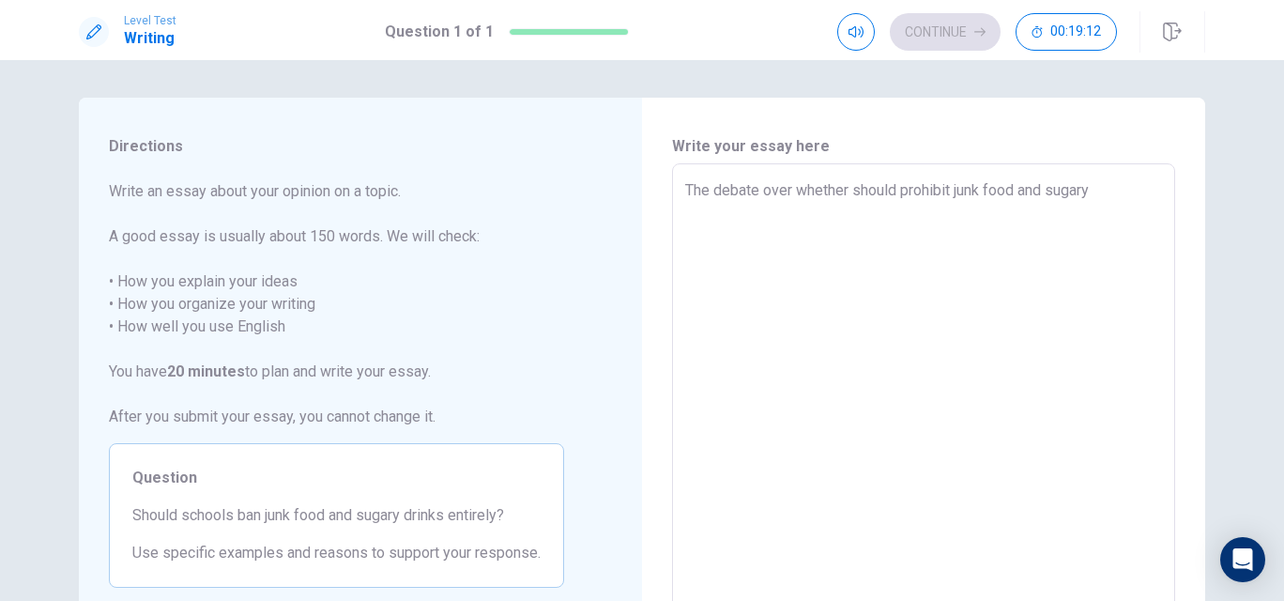
type textarea "x"
type textarea "The debate over whether should prohibit junk food and sugary"
type textarea "x"
type textarea "The debate over whether should prohibit junk food and sugary d"
type textarea "x"
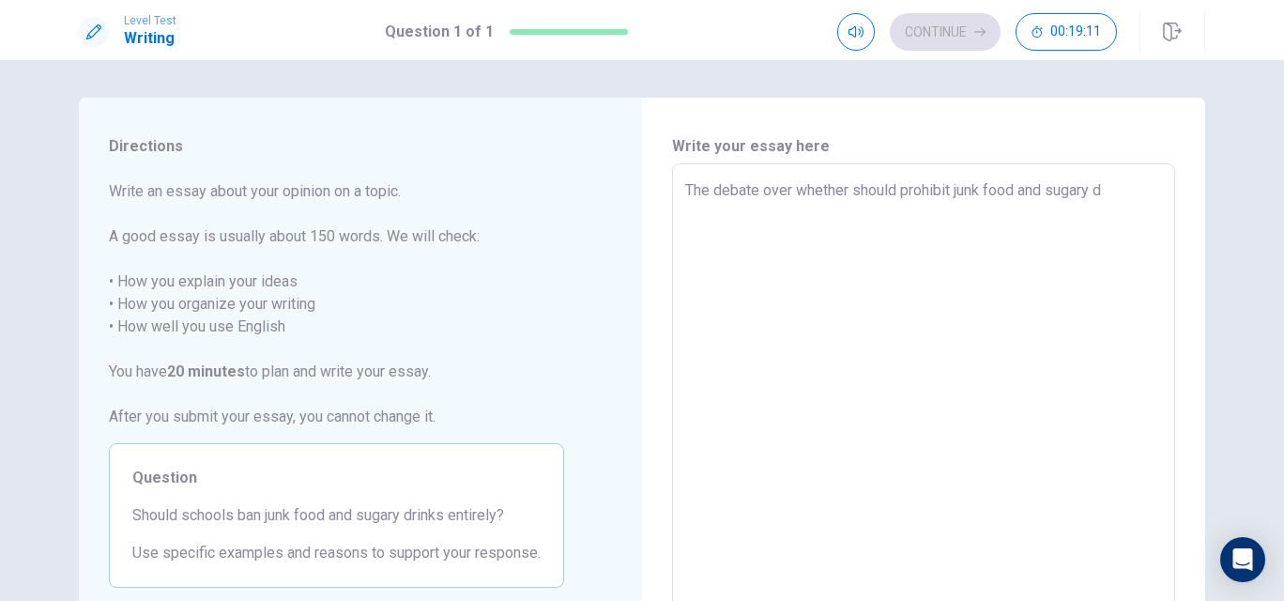
type textarea "The debate over whether should prohibit junk food and sugary dr"
type textarea "x"
type textarea "The debate over whether should prohibit junk food and sugary dri"
type textarea "x"
type textarea "The debate over whether should prohibit junk food and sugary drin"
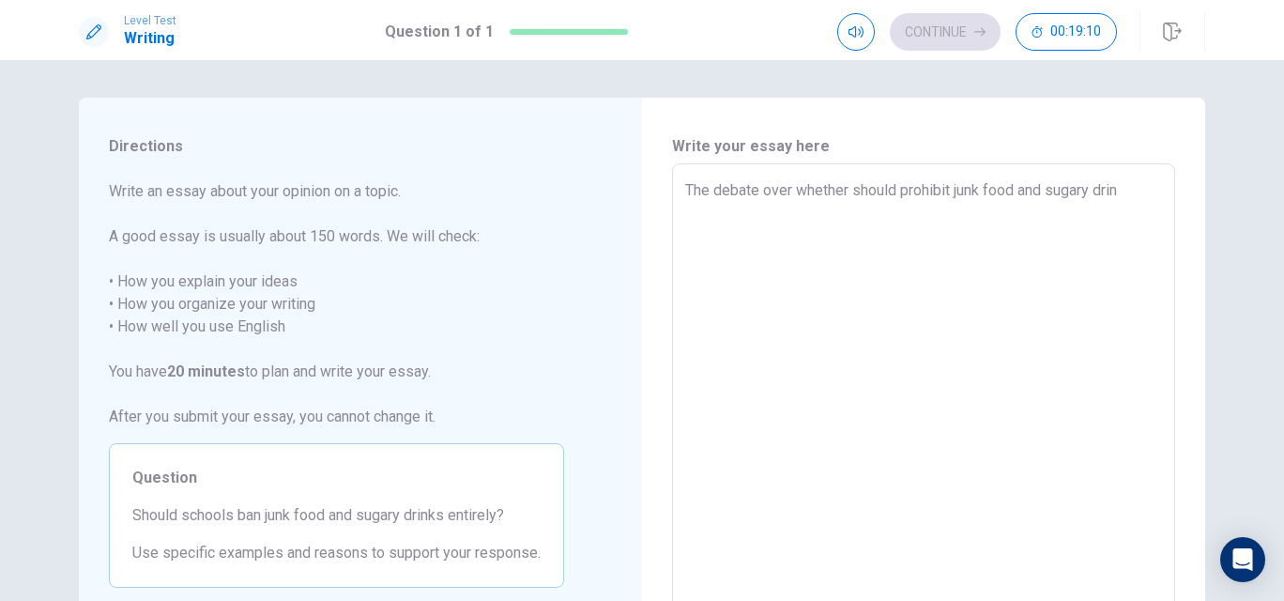
type textarea "x"
type textarea "The debate over whether should prohibit junk food and sugary drink"
type textarea "x"
type textarea "The debate over whether should prohibit junk food and sugary drinks"
type textarea "x"
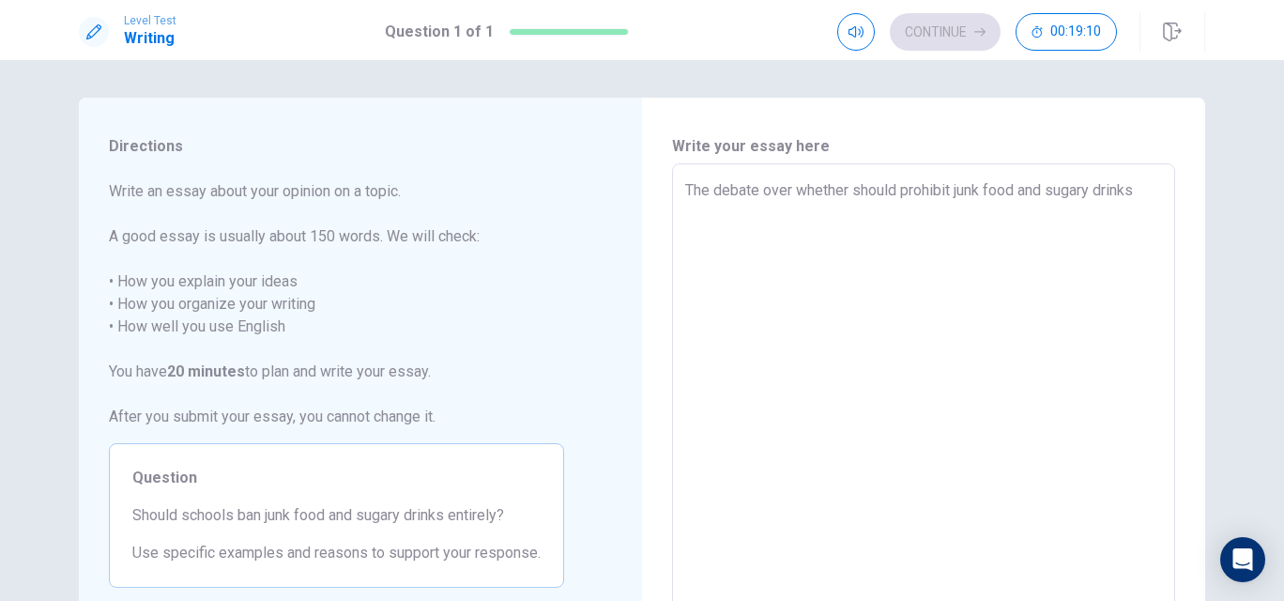
type textarea "The debate over whether should prohibit junk food and sugary drinks"
type textarea "x"
click at [855, 194] on textarea "The debate over whether should prohibit junk food and sugary drinks" at bounding box center [923, 423] width 477 height 488
type textarea "The debate over whether sshould prohibit junk food and sugary drinks"
type textarea "x"
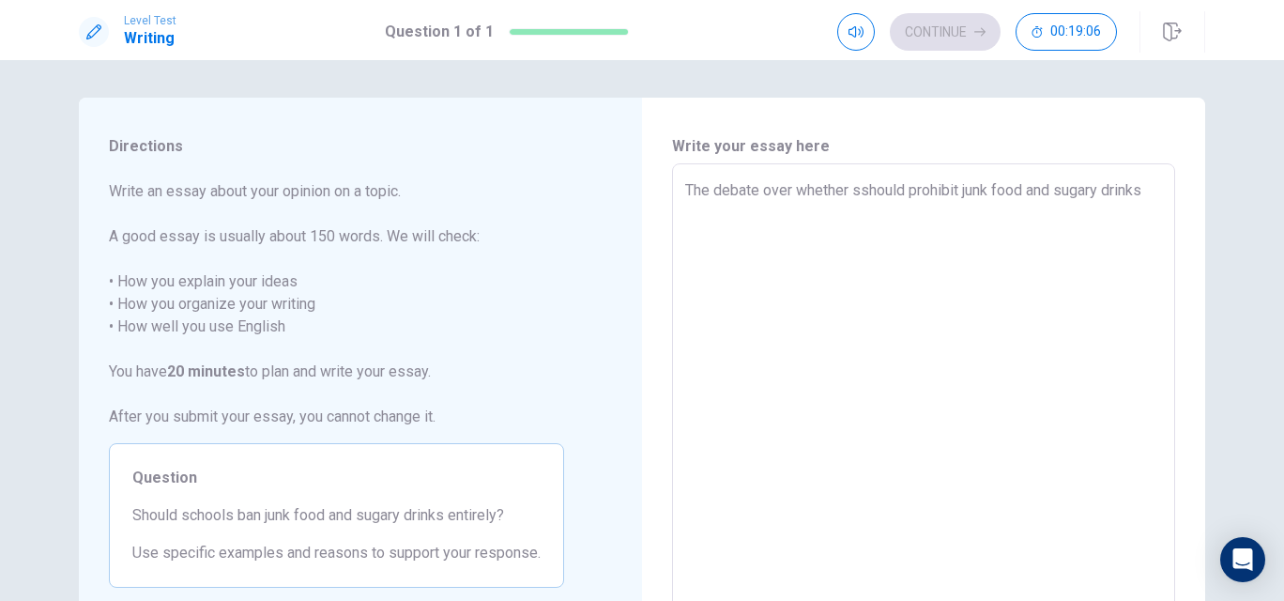
type textarea "The debate over whether scshould prohibit junk food and sugary drinks"
type textarea "x"
type textarea "The debate over whether schshould prohibit junk food and sugary drinks"
type textarea "x"
type textarea "The debate over whether schoshould prohibit junk food and sugary drinks"
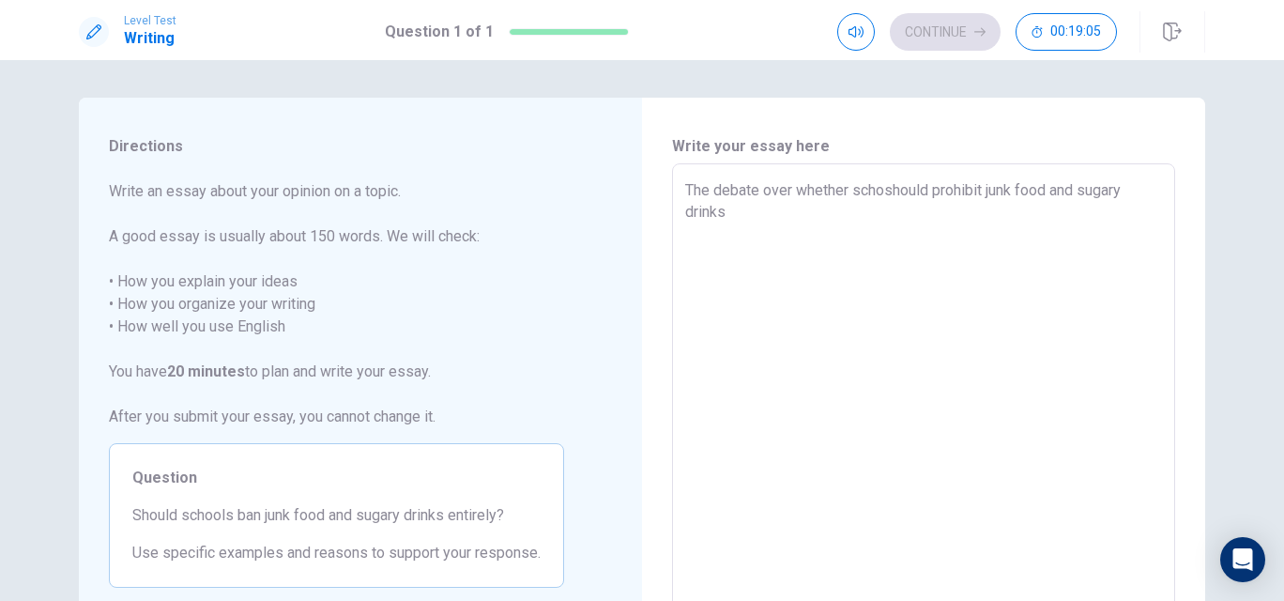
type textarea "x"
type textarea "The debate over whether [PERSON_NAME] prohibit junk food and sugary drinks"
type textarea "x"
type textarea "The debate over whether schoolshould prohibit junk food and sugary drinks"
type textarea "x"
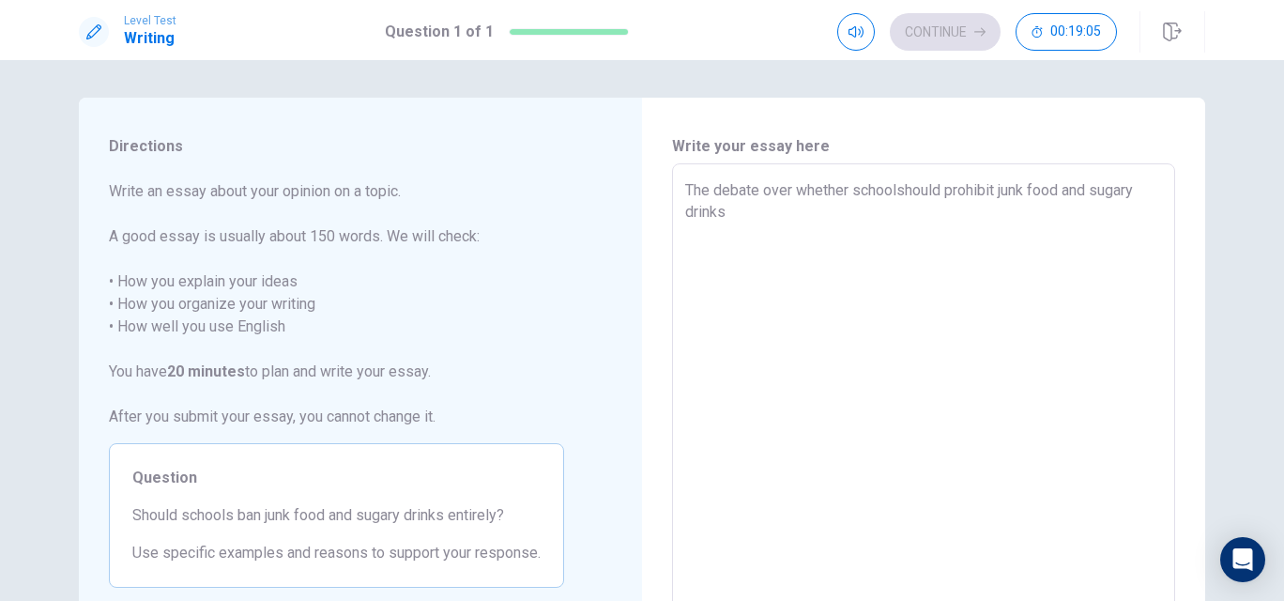
type textarea "The debate over whether schoolsshould prohibit junk food and sugary drinks"
type textarea "x"
type textarea "The debate over whether schools should prohibit junk food and sugary drinks"
click at [855, 209] on textarea "The debate over whether schools should prohibit junk food and sugary drinks" at bounding box center [923, 423] width 477 height 488
click at [857, 217] on textarea "The debate over whether schools should prohibit junk food and sugary drinks" at bounding box center [923, 423] width 477 height 488
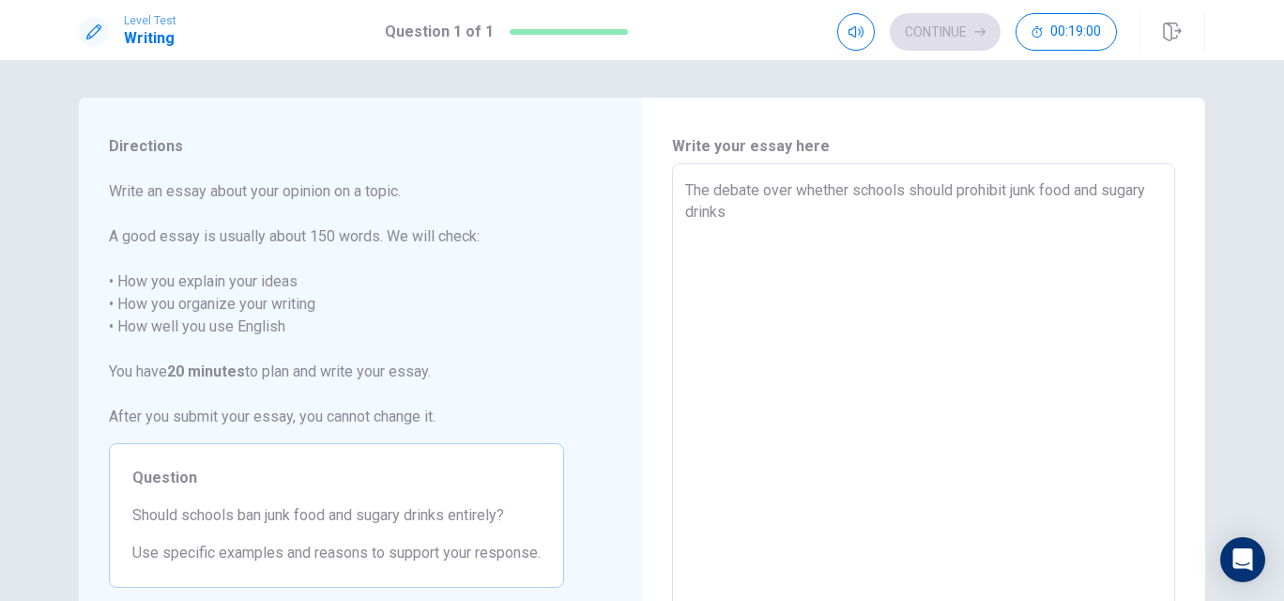
type textarea "x"
type textarea "The debate over whether schools should prohibit junk food and sugary drinks i"
type textarea "x"
type textarea "The debate over whether schools should prohibit junk food and sugary drinks is"
type textarea "x"
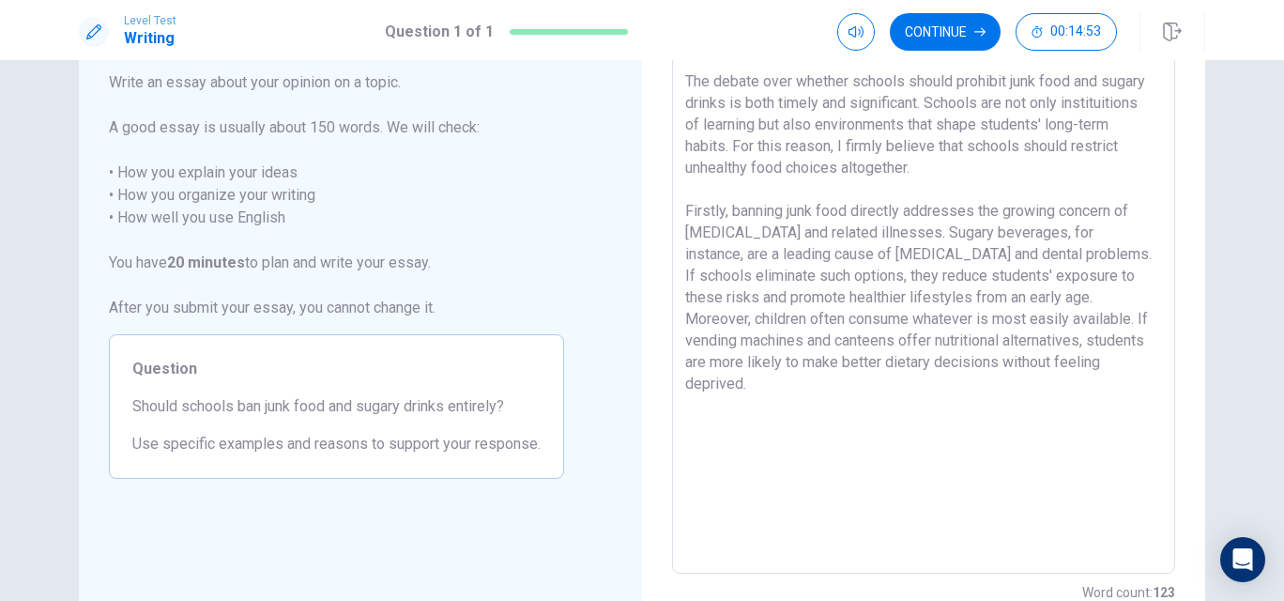
scroll to position [191, 0]
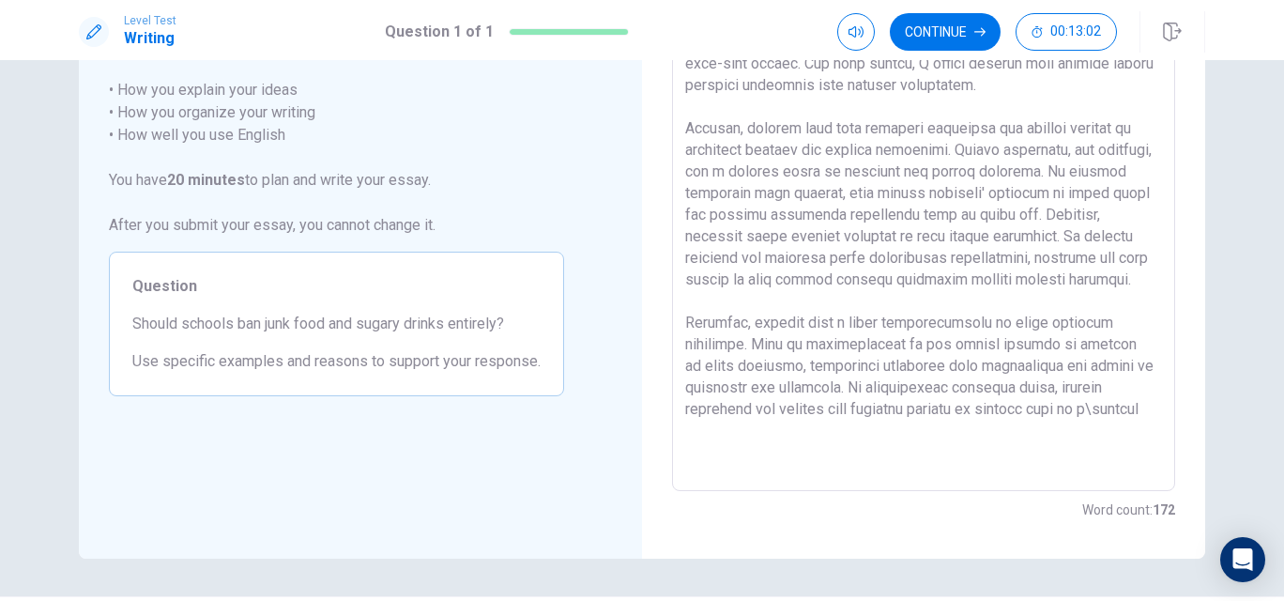
click at [698, 449] on textarea at bounding box center [923, 232] width 477 height 488
click at [747, 461] on textarea at bounding box center [923, 232] width 477 height 488
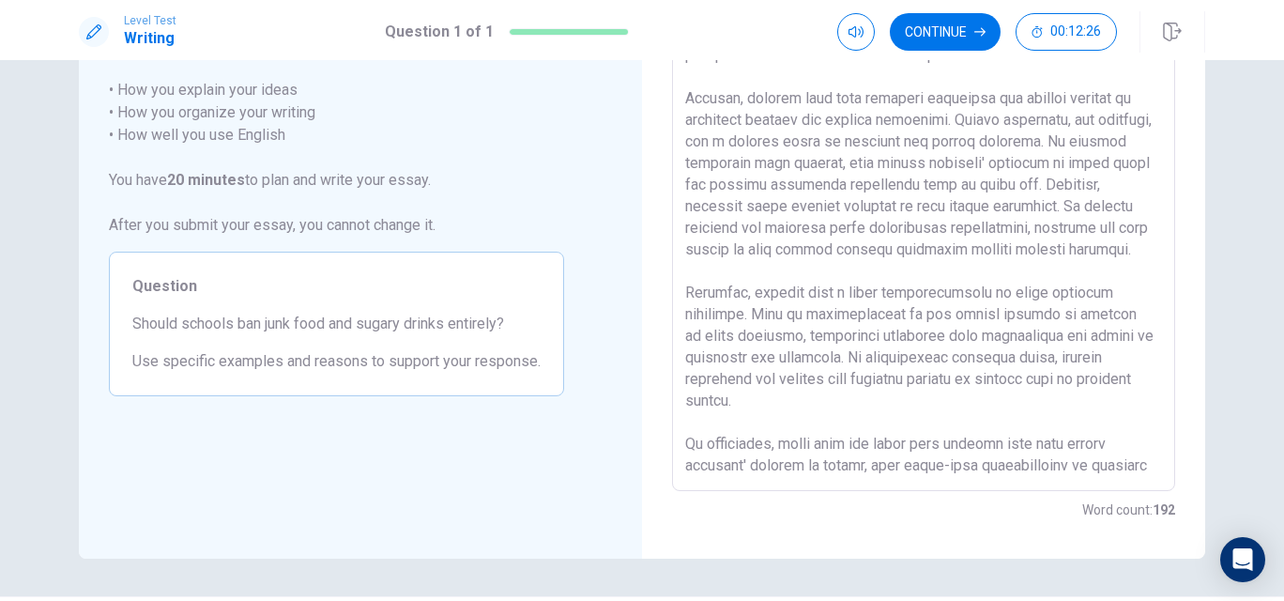
scroll to position [71, 0]
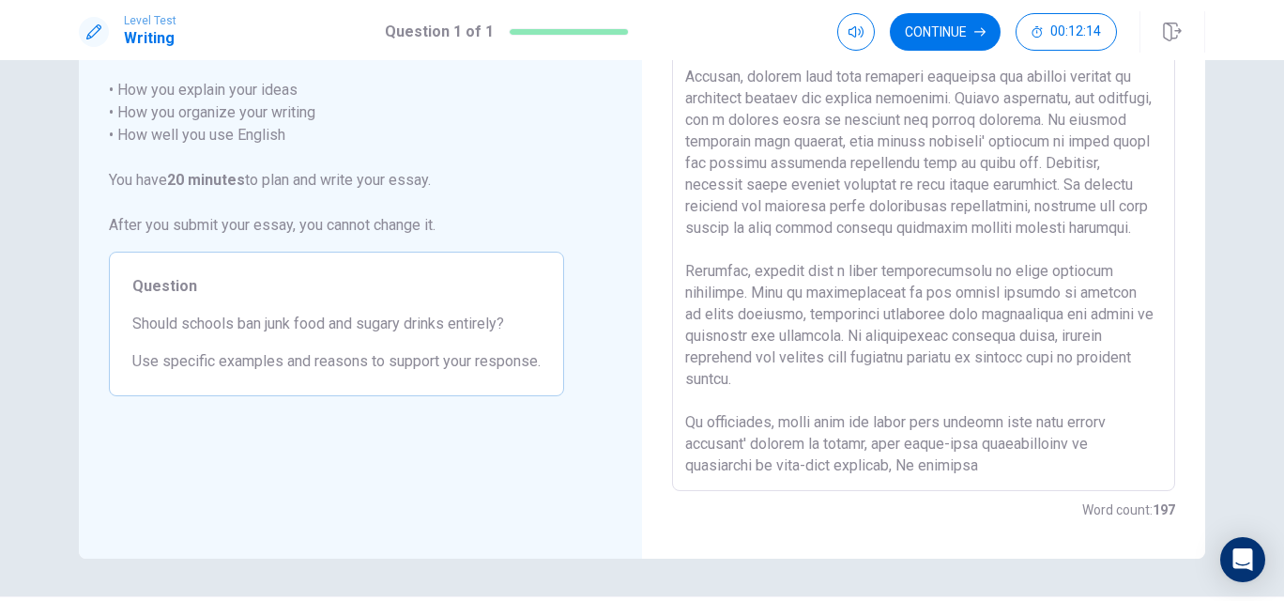
click at [911, 469] on textarea at bounding box center [923, 232] width 477 height 488
click at [998, 469] on textarea at bounding box center [923, 232] width 477 height 488
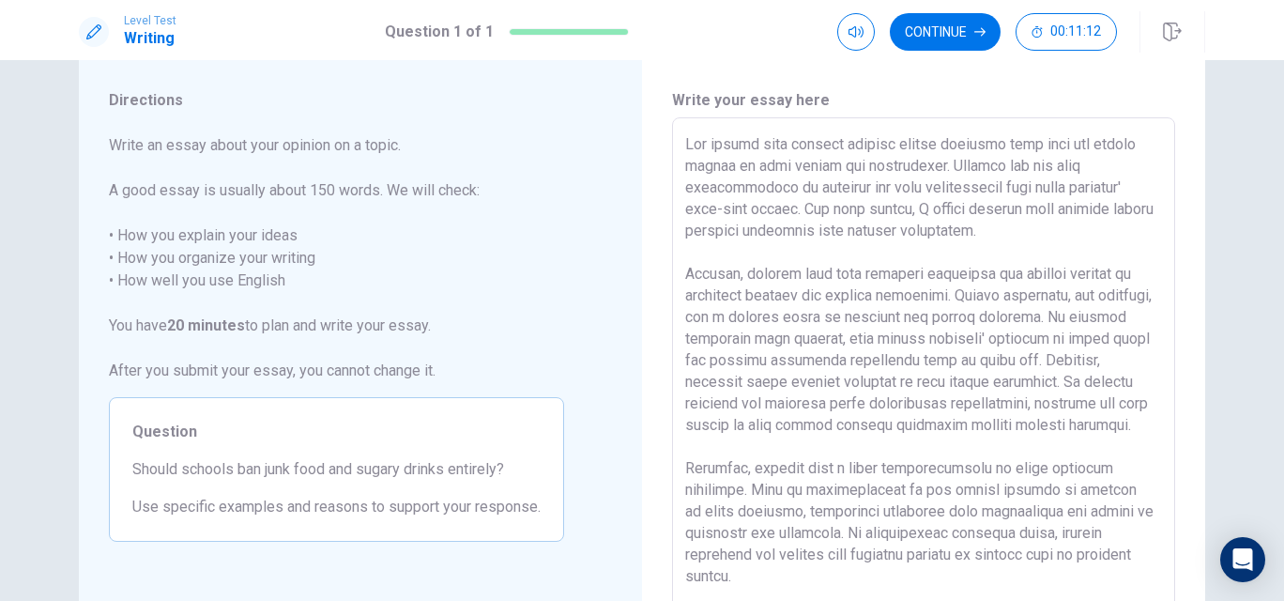
scroll to position [47, 0]
click at [978, 143] on textarea at bounding box center [923, 376] width 477 height 488
click at [843, 175] on textarea at bounding box center [923, 376] width 477 height 488
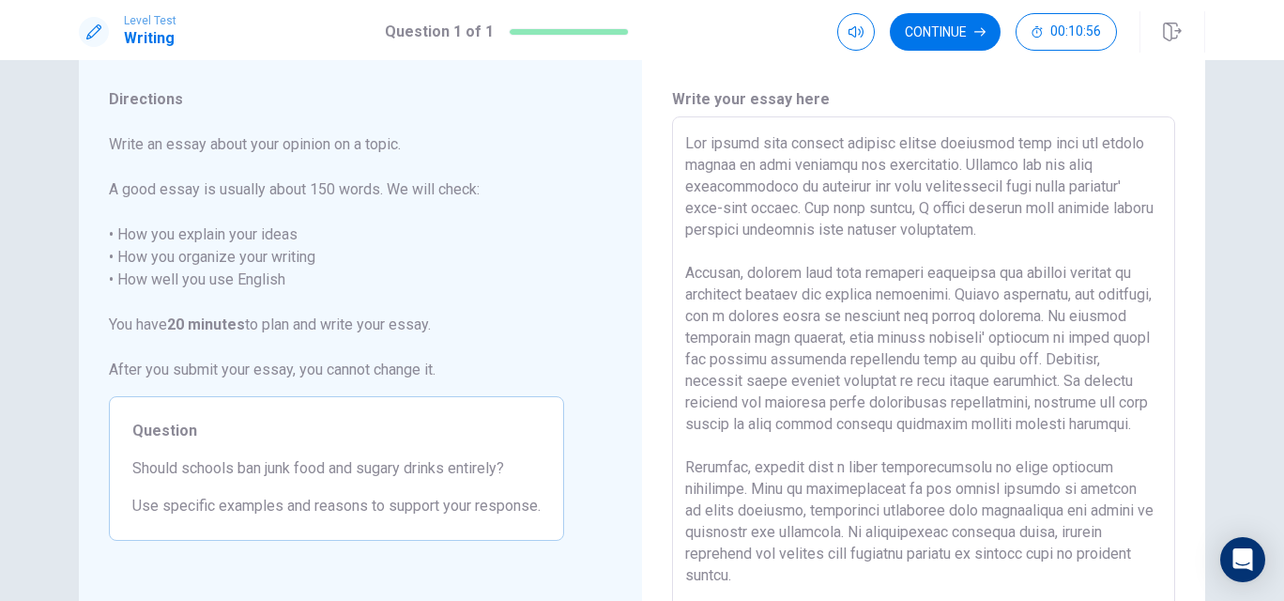
click at [939, 167] on textarea at bounding box center [923, 376] width 477 height 488
click at [1136, 168] on textarea at bounding box center [923, 376] width 477 height 488
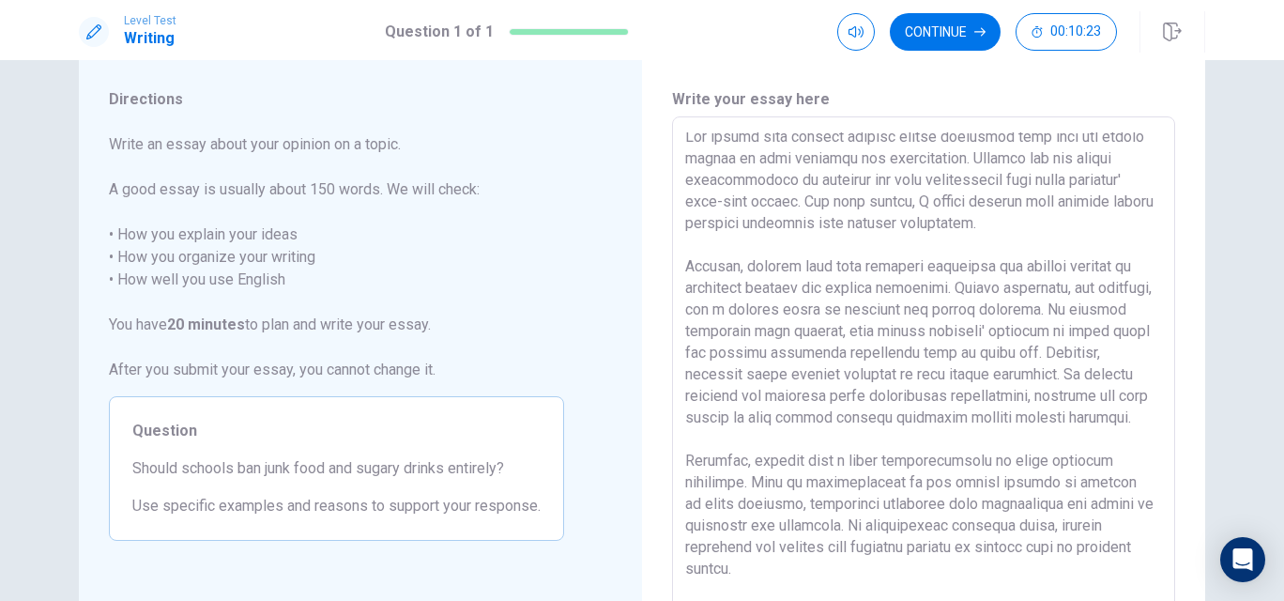
scroll to position [5, 0]
click at [947, 184] on textarea at bounding box center [923, 376] width 477 height 488
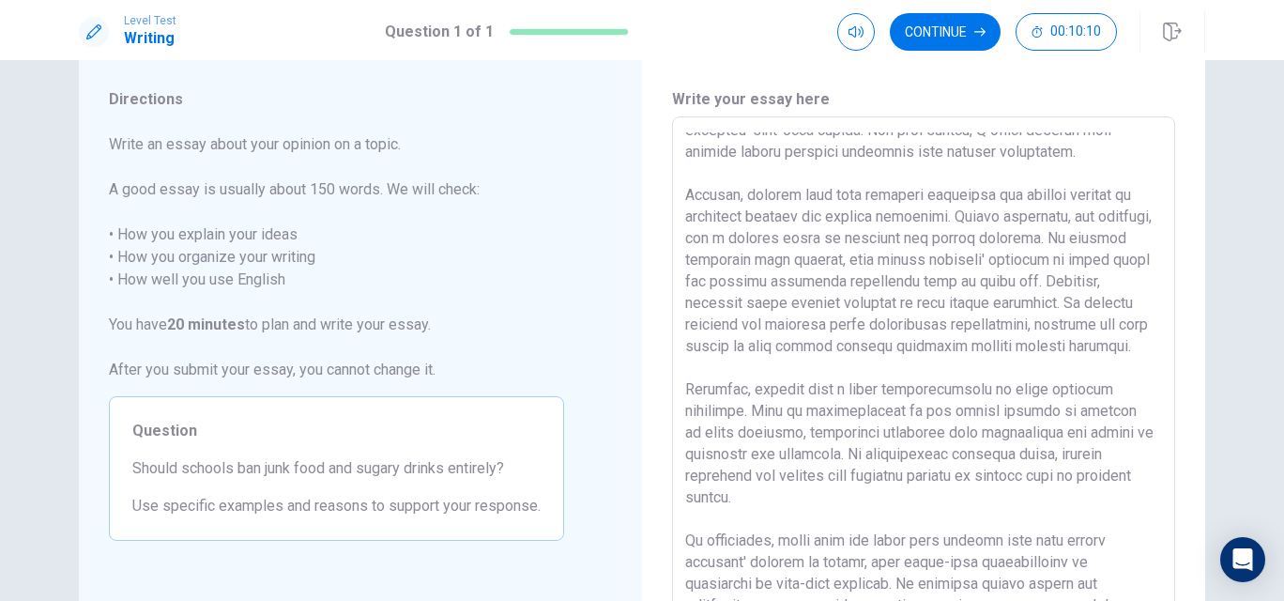
scroll to position [90, 0]
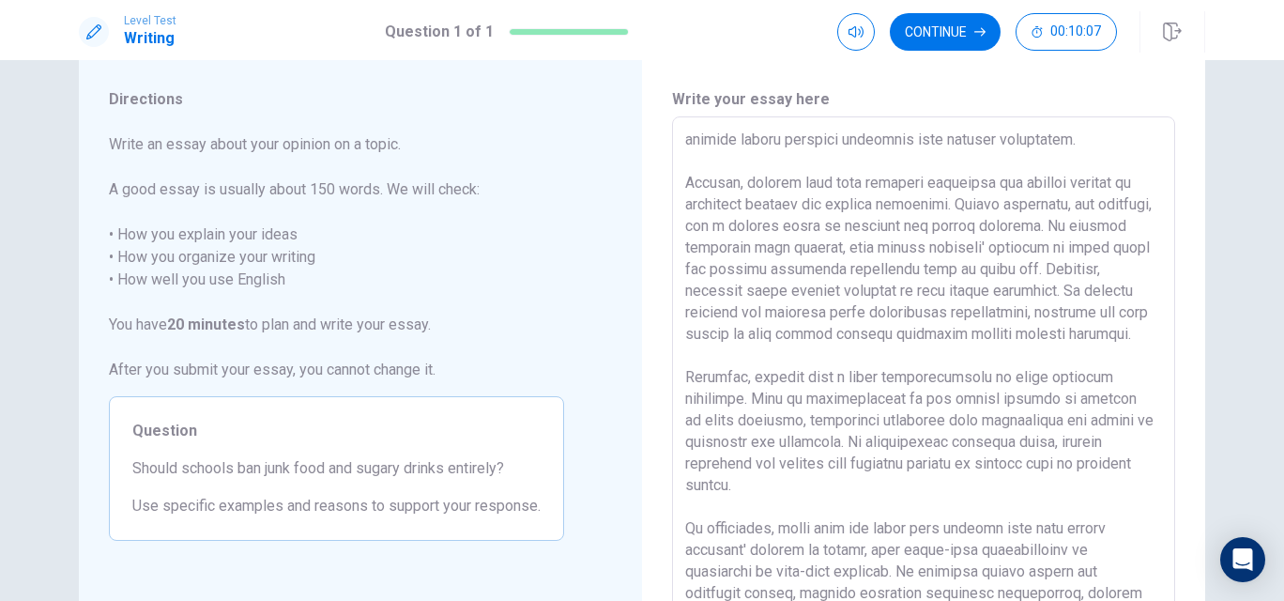
click at [770, 219] on textarea at bounding box center [923, 376] width 477 height 488
click at [862, 207] on textarea at bounding box center [923, 376] width 477 height 488
click at [911, 203] on textarea at bounding box center [923, 376] width 477 height 488
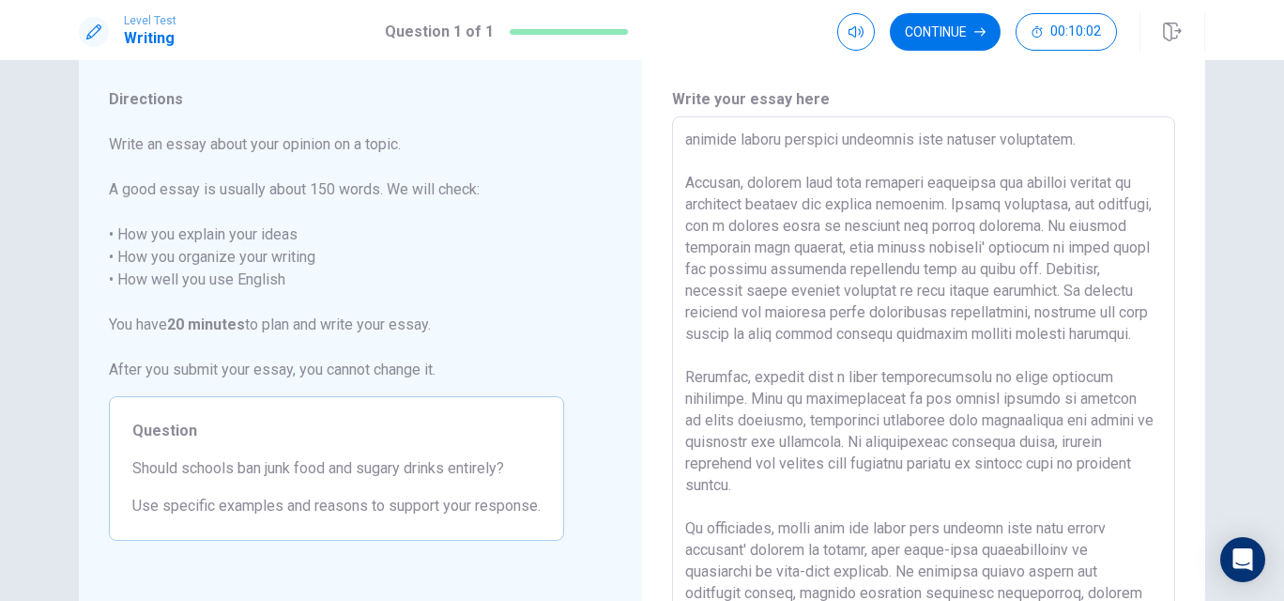
click at [866, 227] on textarea at bounding box center [923, 376] width 477 height 488
click at [864, 205] on textarea at bounding box center [923, 376] width 477 height 488
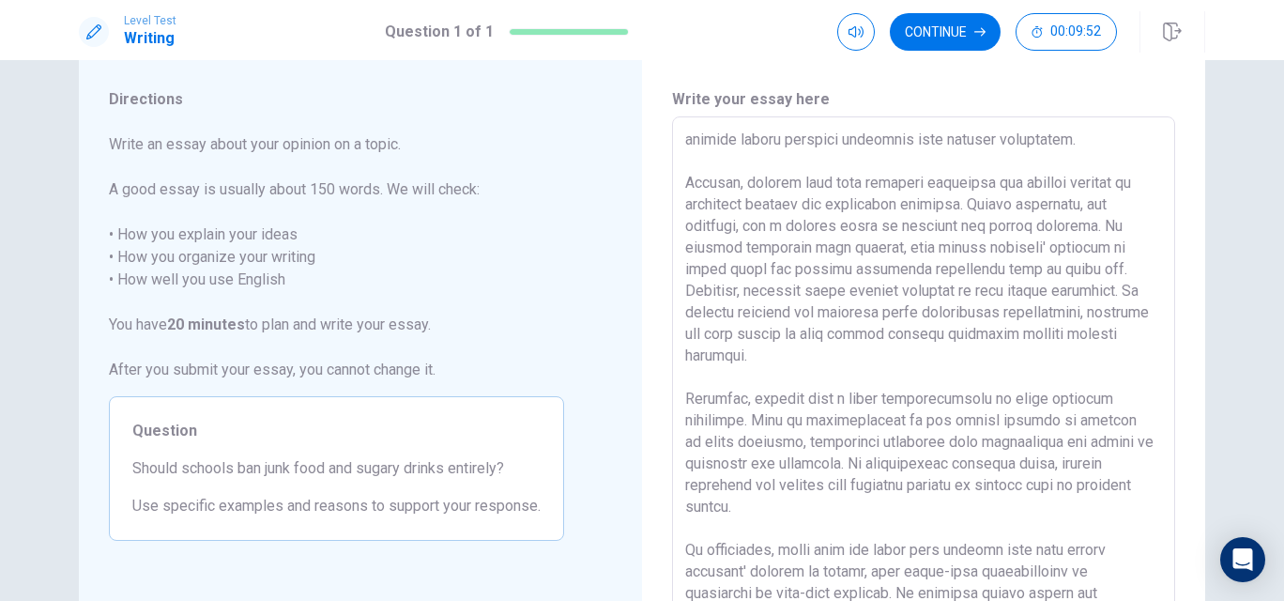
scroll to position [93, 0]
drag, startPoint x: 785, startPoint y: 222, endPoint x: 890, endPoint y: 224, distance: 104.2
click at [891, 224] on textarea at bounding box center [923, 376] width 477 height 488
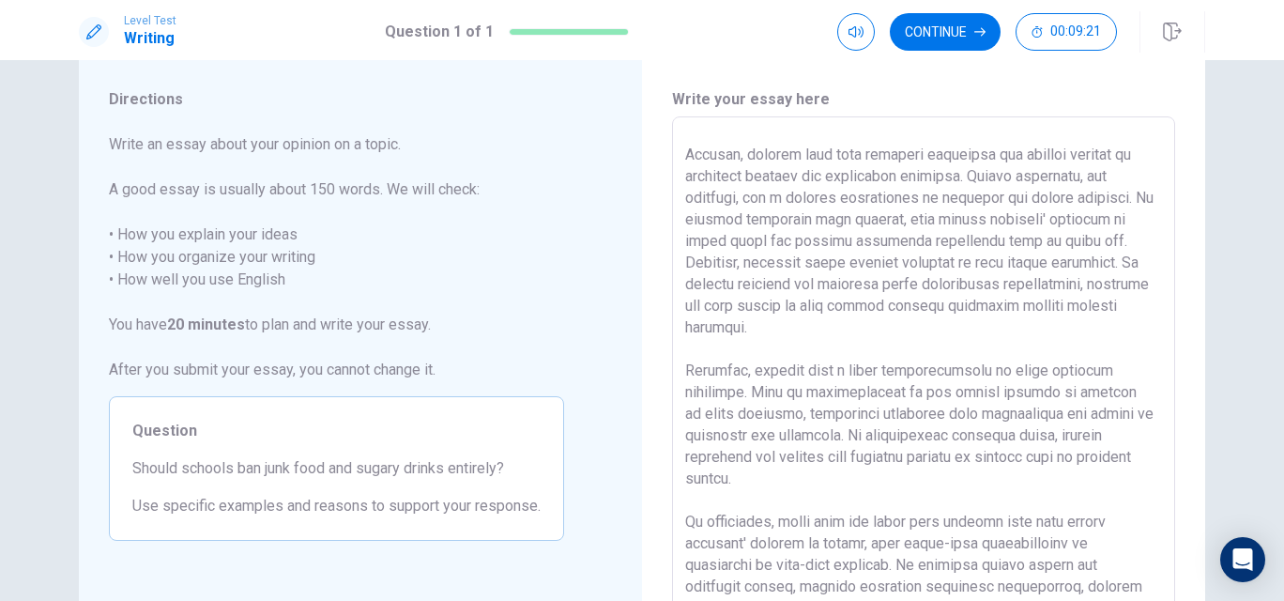
scroll to position [119, 0]
click at [764, 225] on textarea at bounding box center [923, 376] width 477 height 488
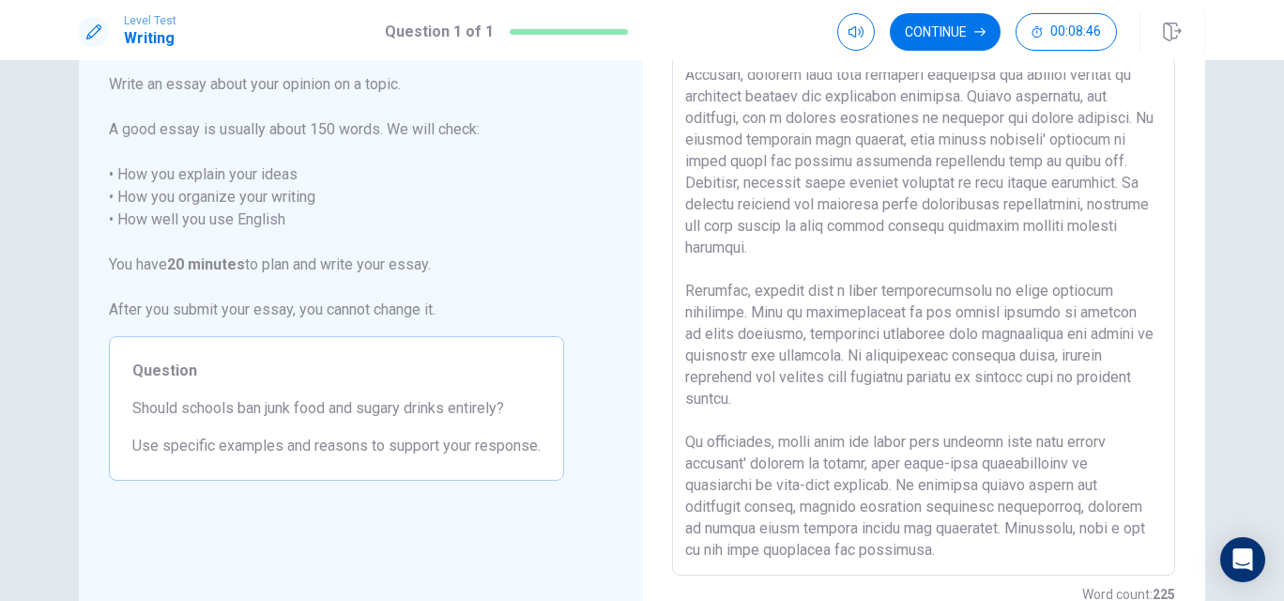
scroll to position [137, 0]
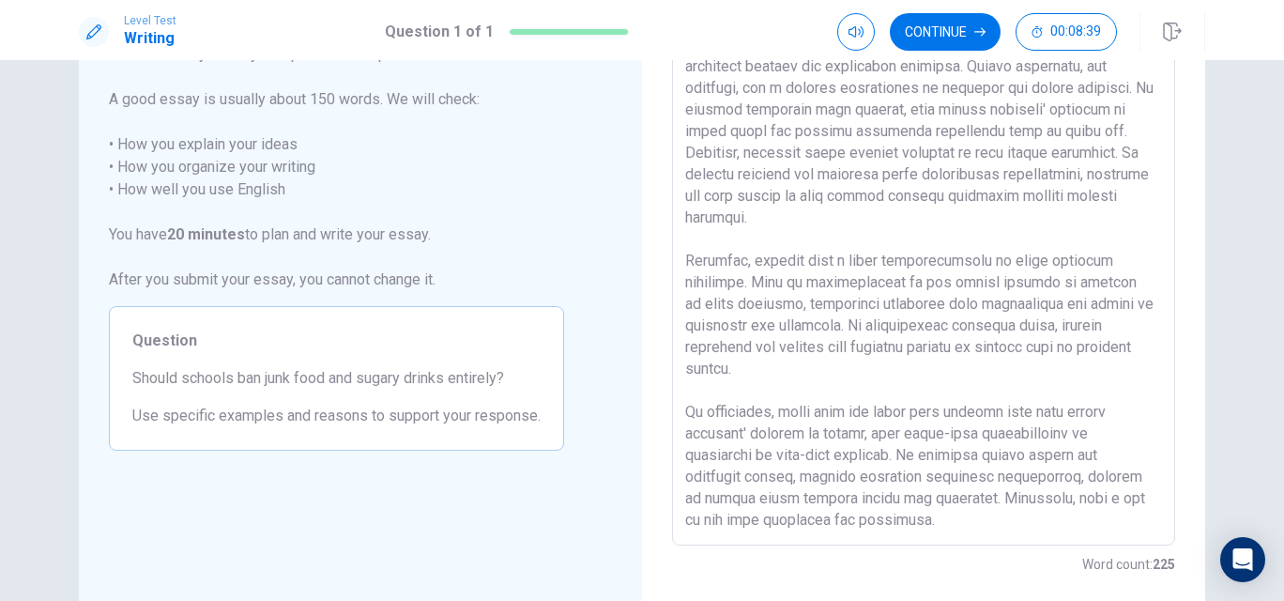
click at [940, 262] on textarea at bounding box center [923, 286] width 477 height 488
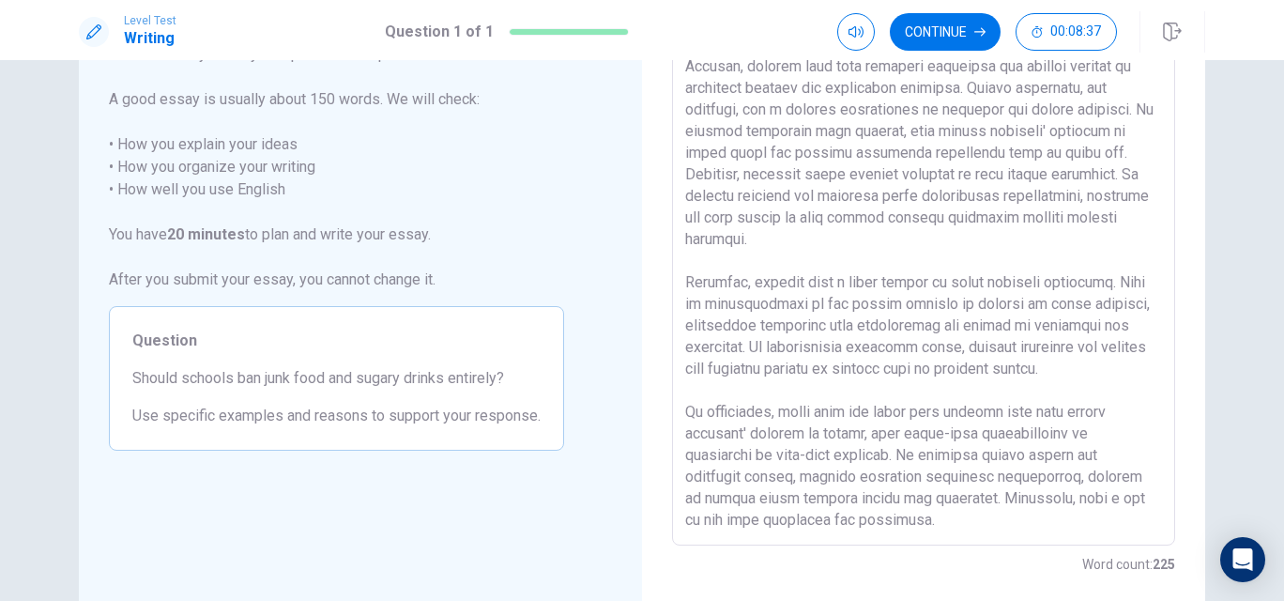
scroll to position [138, 0]
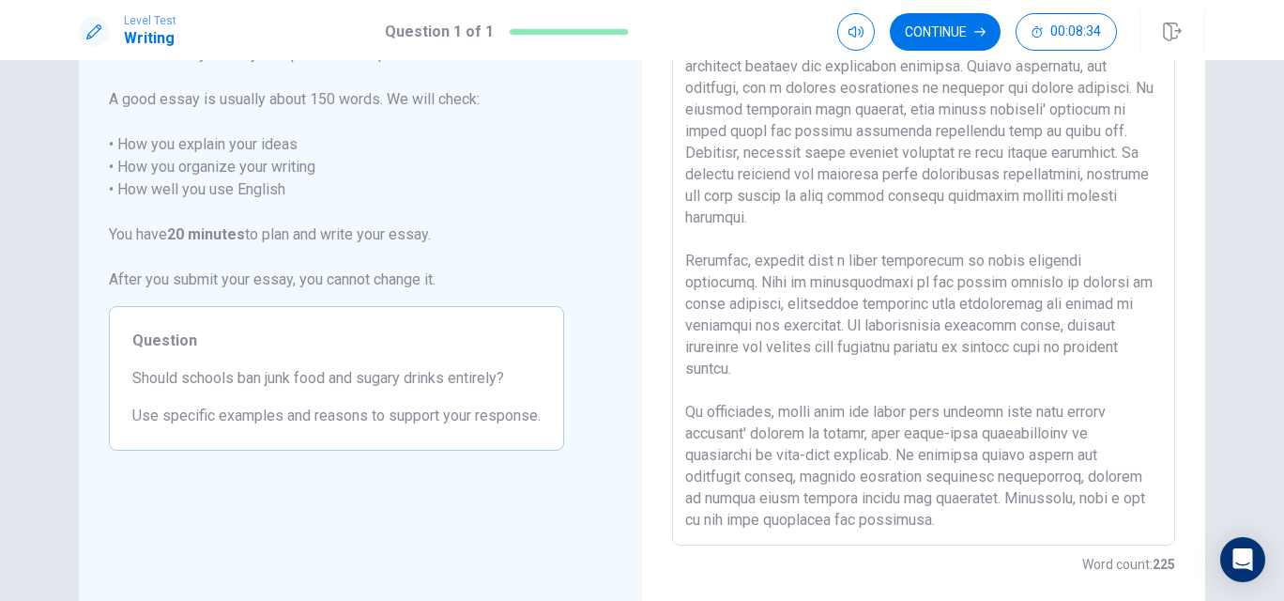
click at [825, 266] on textarea at bounding box center [923, 286] width 477 height 488
click at [863, 284] on textarea at bounding box center [923, 286] width 477 height 488
click at [824, 284] on textarea at bounding box center [923, 286] width 477 height 488
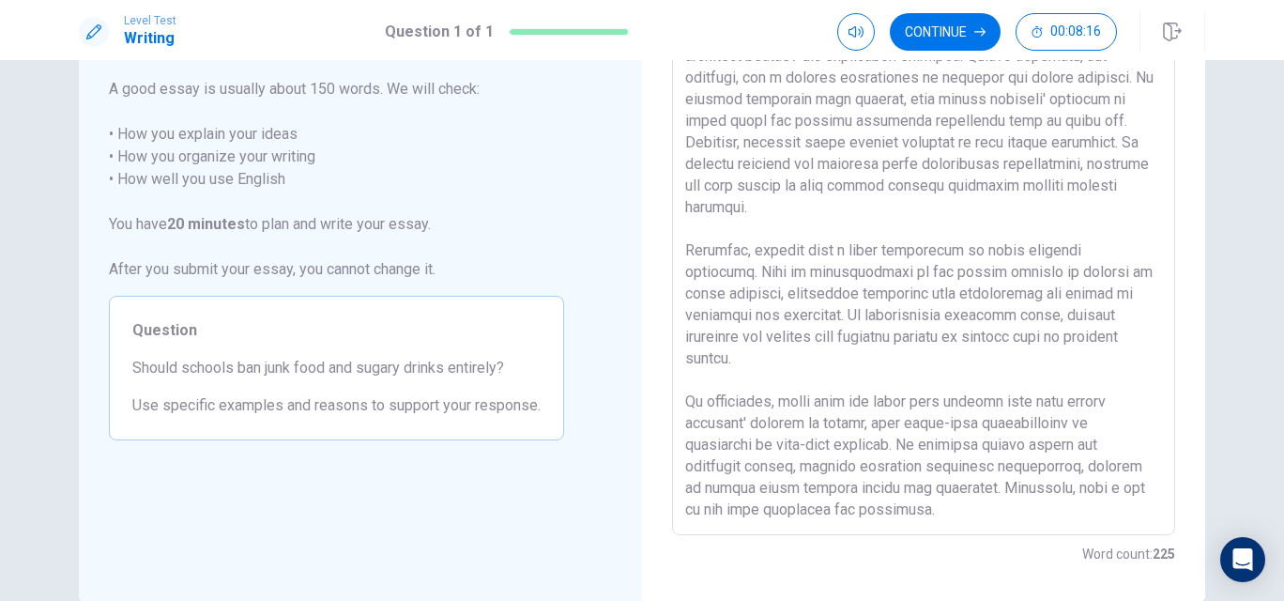
scroll to position [151, 0]
click at [809, 297] on textarea at bounding box center [923, 272] width 477 height 488
click at [808, 297] on textarea at bounding box center [923, 272] width 477 height 488
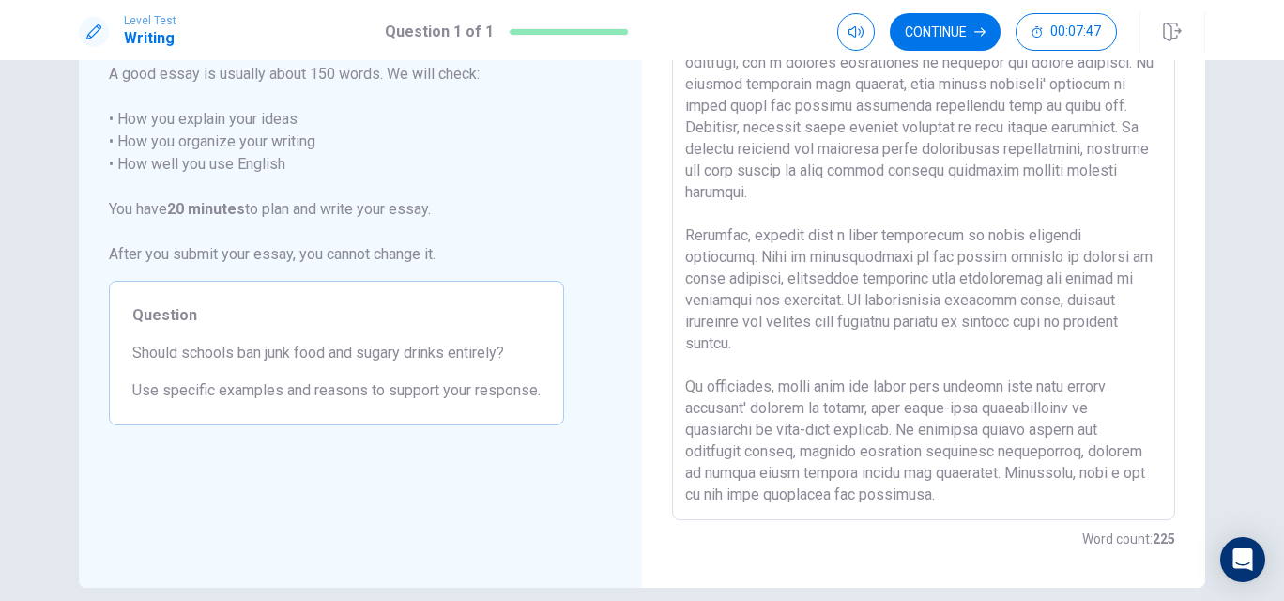
scroll to position [163, 0]
drag, startPoint x: 750, startPoint y: 407, endPoint x: 870, endPoint y: 403, distance: 120.2
click at [870, 403] on textarea at bounding box center [923, 260] width 477 height 488
click at [937, 411] on textarea at bounding box center [923, 260] width 477 height 488
click at [973, 432] on textarea at bounding box center [923, 260] width 477 height 488
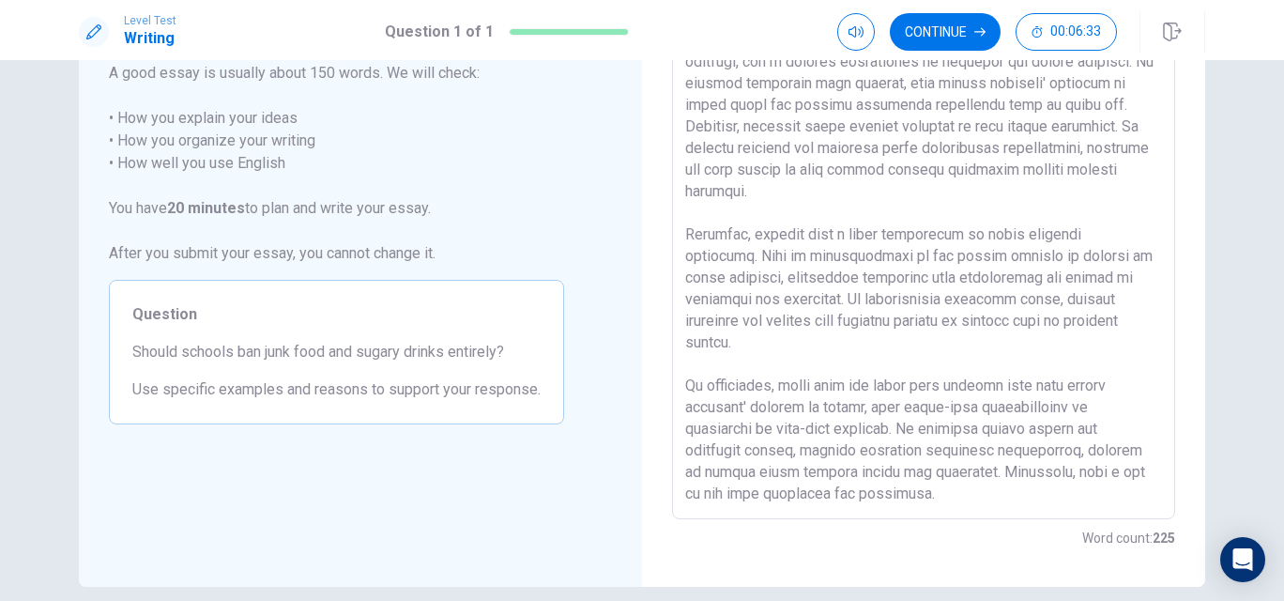
click at [973, 432] on textarea at bounding box center [923, 260] width 477 height 488
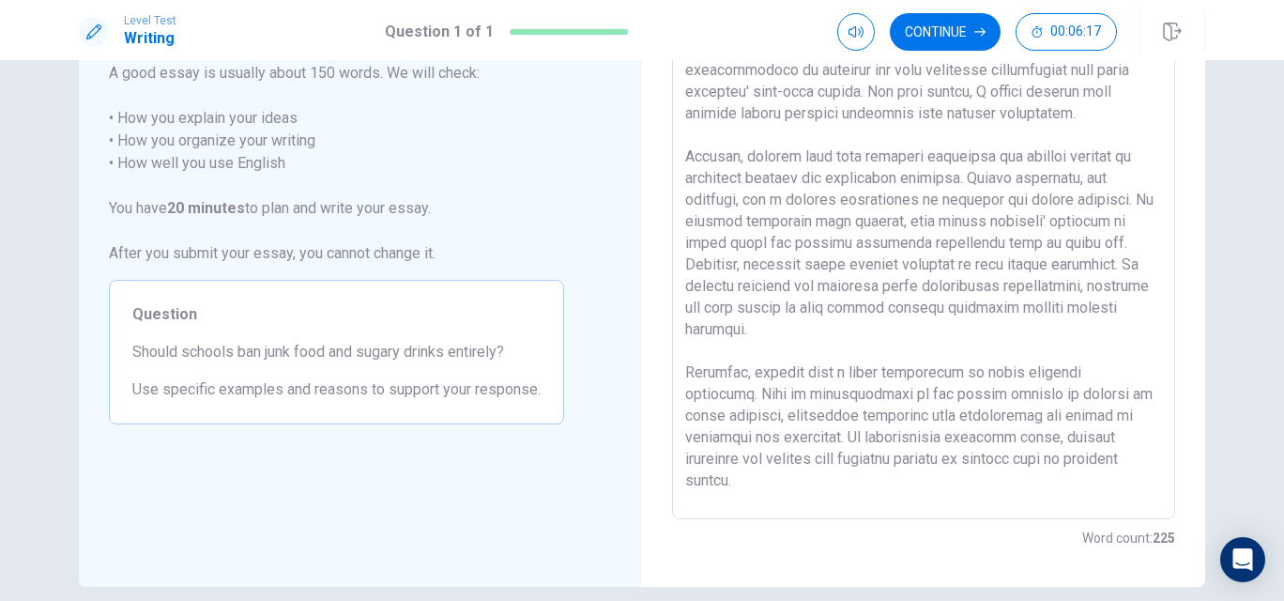
scroll to position [0, 0]
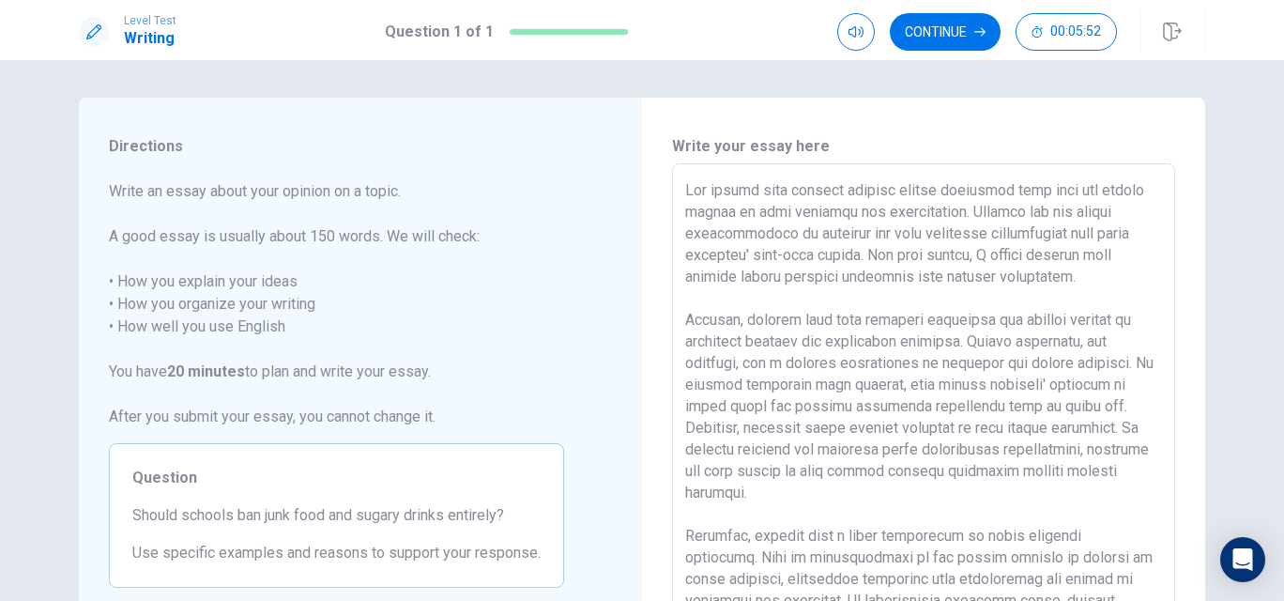
click at [779, 236] on textarea at bounding box center [923, 423] width 477 height 488
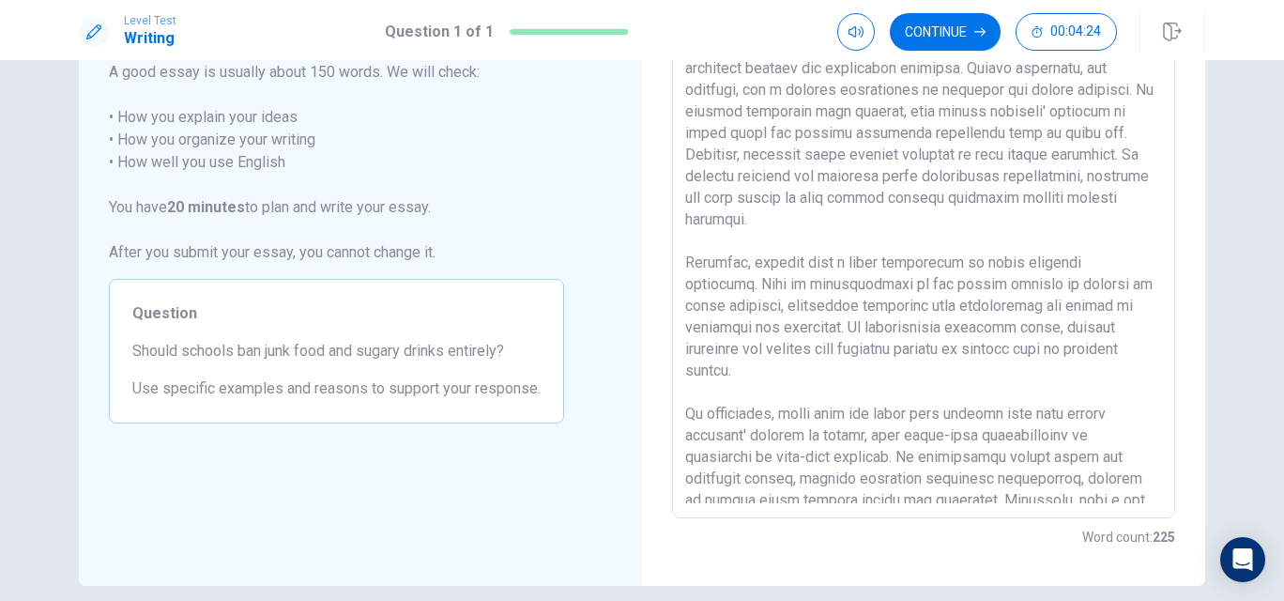
scroll to position [138, 0]
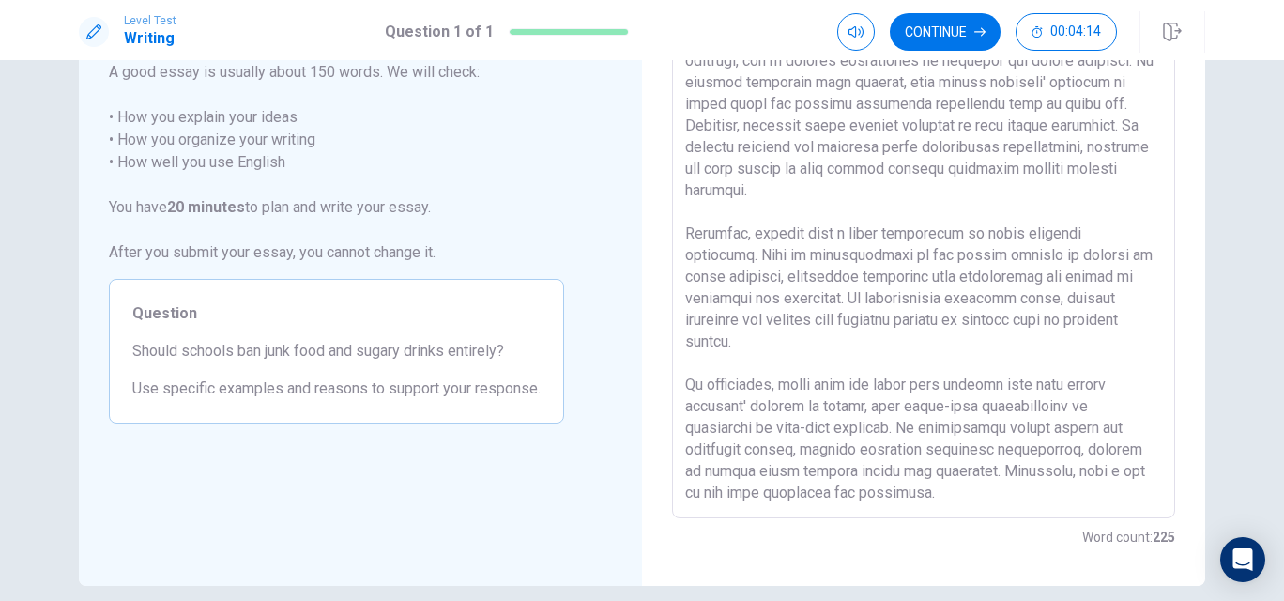
click at [875, 344] on textarea at bounding box center [923, 259] width 477 height 488
click at [879, 470] on textarea at bounding box center [923, 259] width 477 height 488
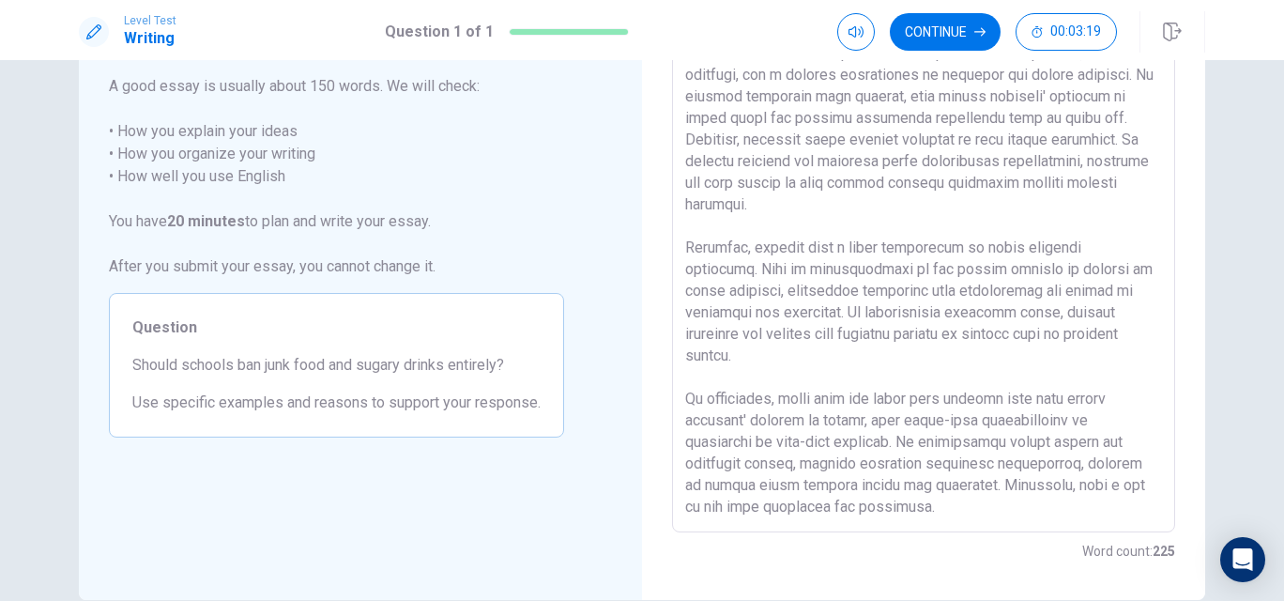
scroll to position [158, 0]
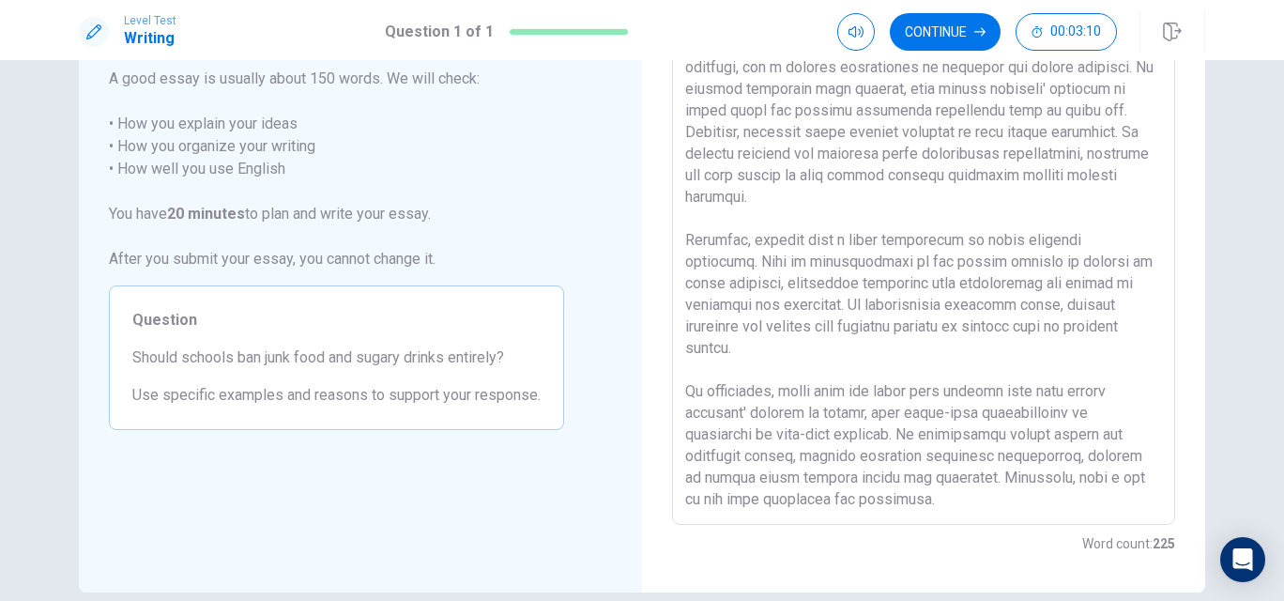
click at [1109, 235] on textarea at bounding box center [923, 266] width 477 height 488
click at [783, 266] on textarea at bounding box center [923, 266] width 477 height 488
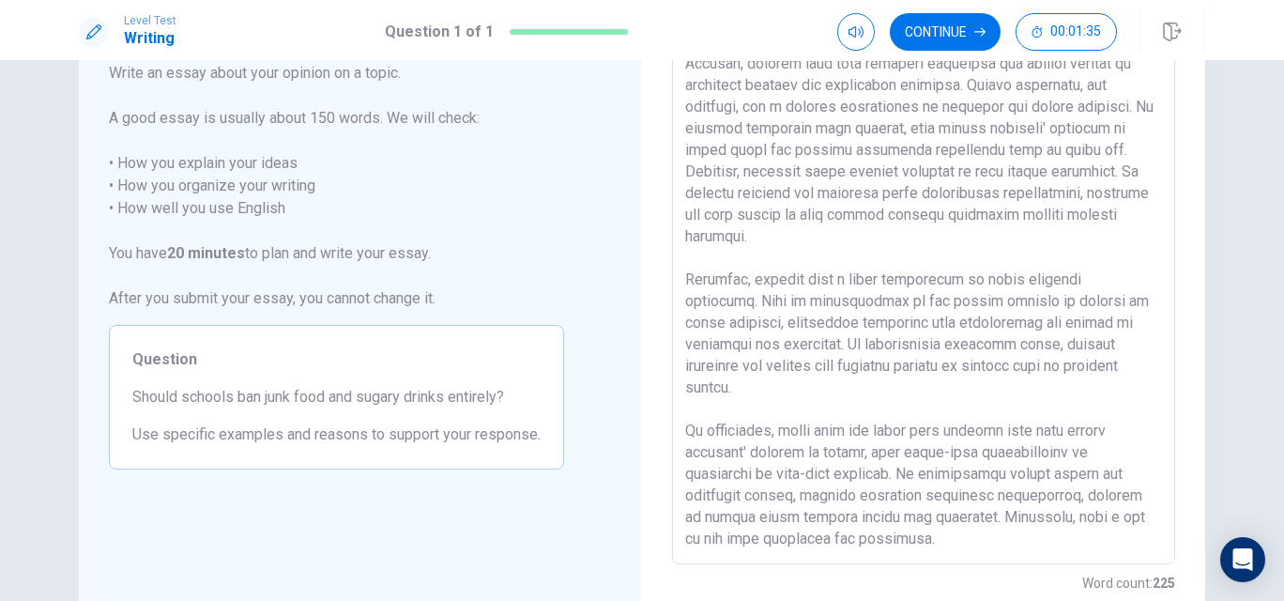
scroll to position [134, 0]
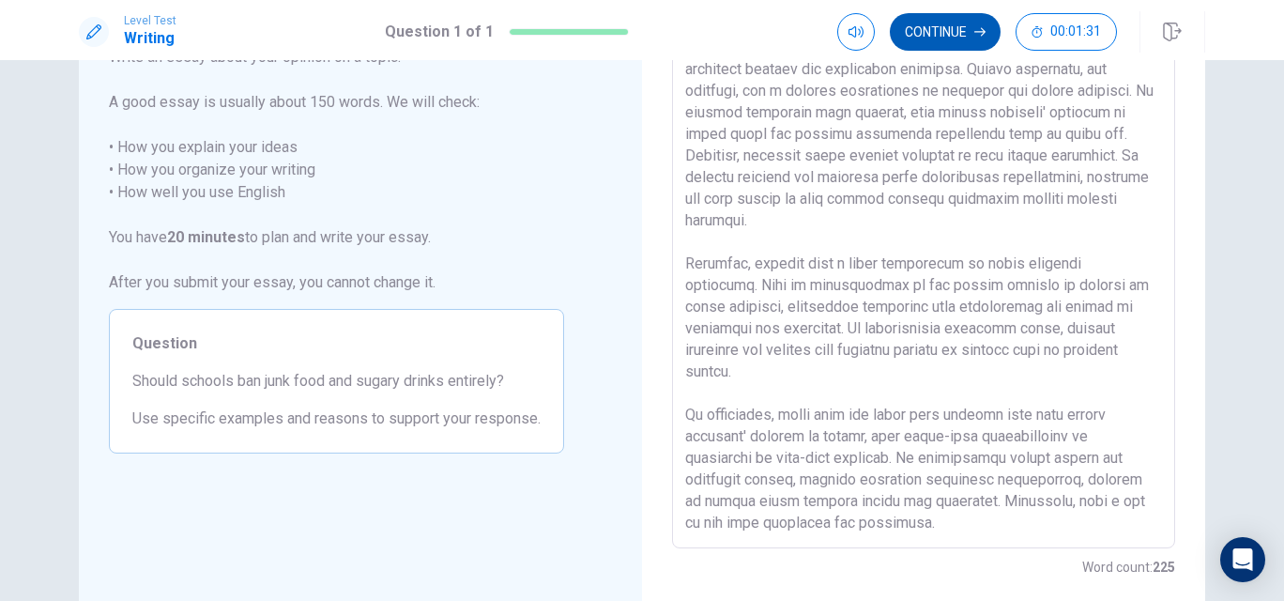
click at [949, 38] on button "Continue" at bounding box center [945, 32] width 111 height 38
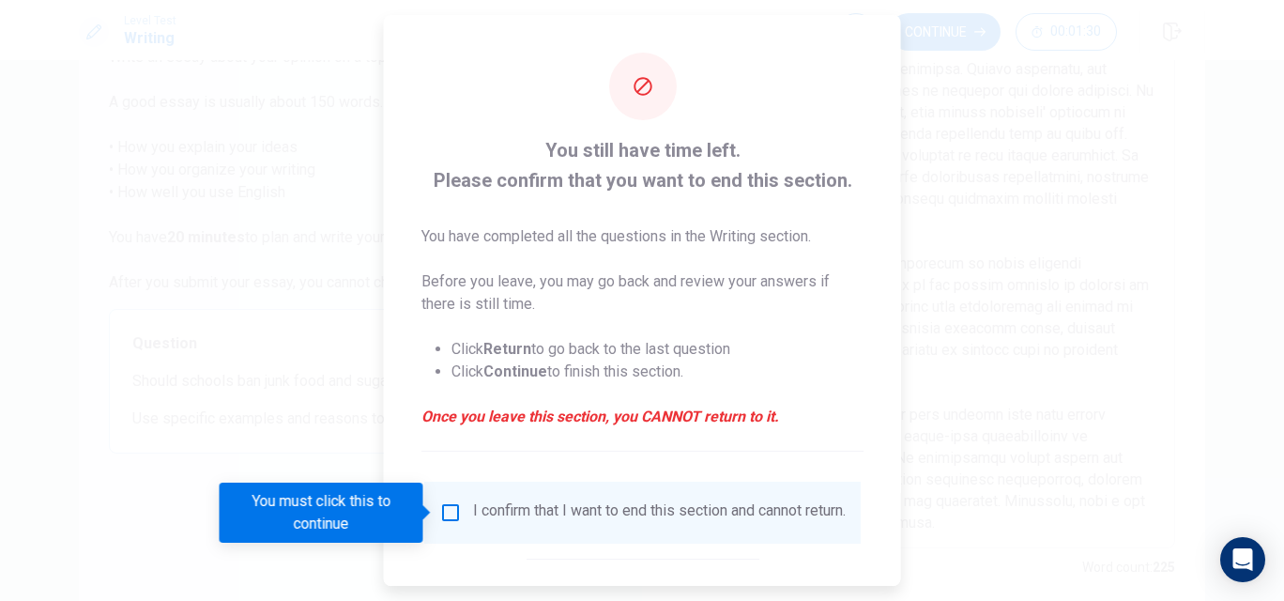
click at [449, 508] on input "You must click this to continue" at bounding box center [450, 512] width 23 height 23
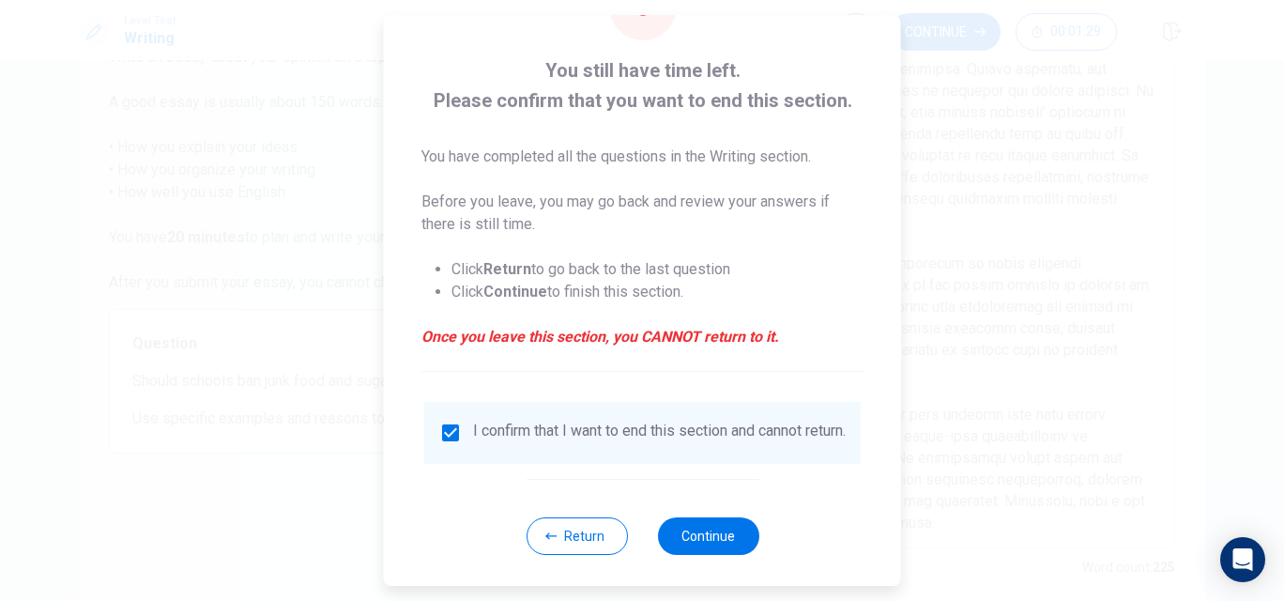
scroll to position [99, 0]
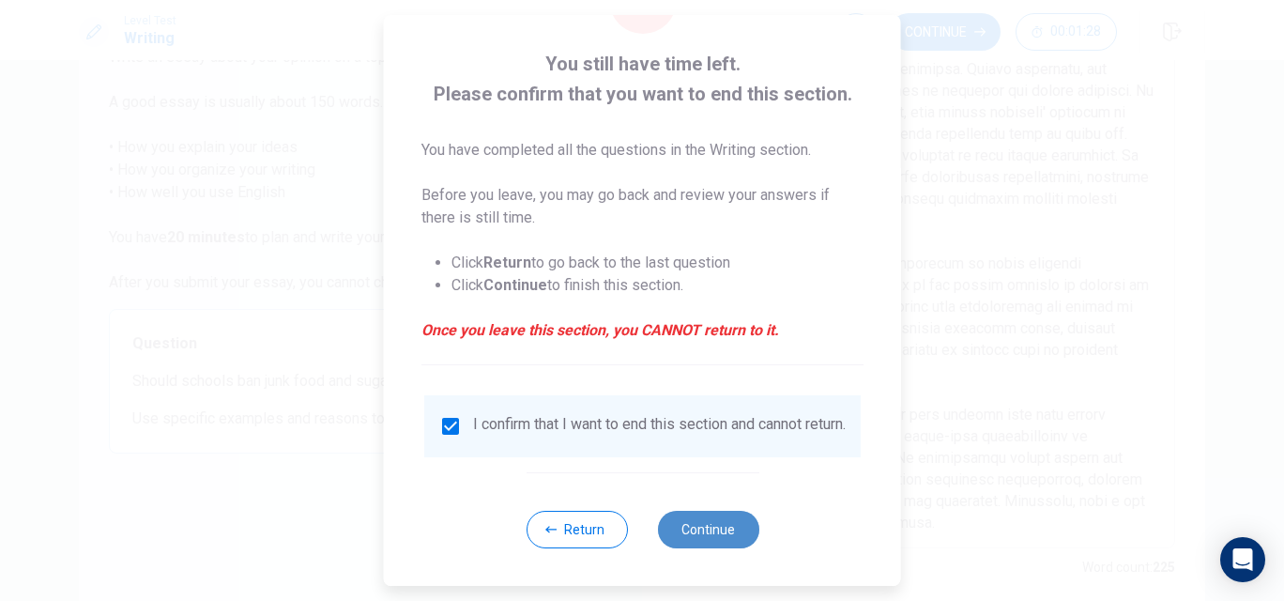
click at [723, 535] on button "Continue" at bounding box center [707, 529] width 101 height 38
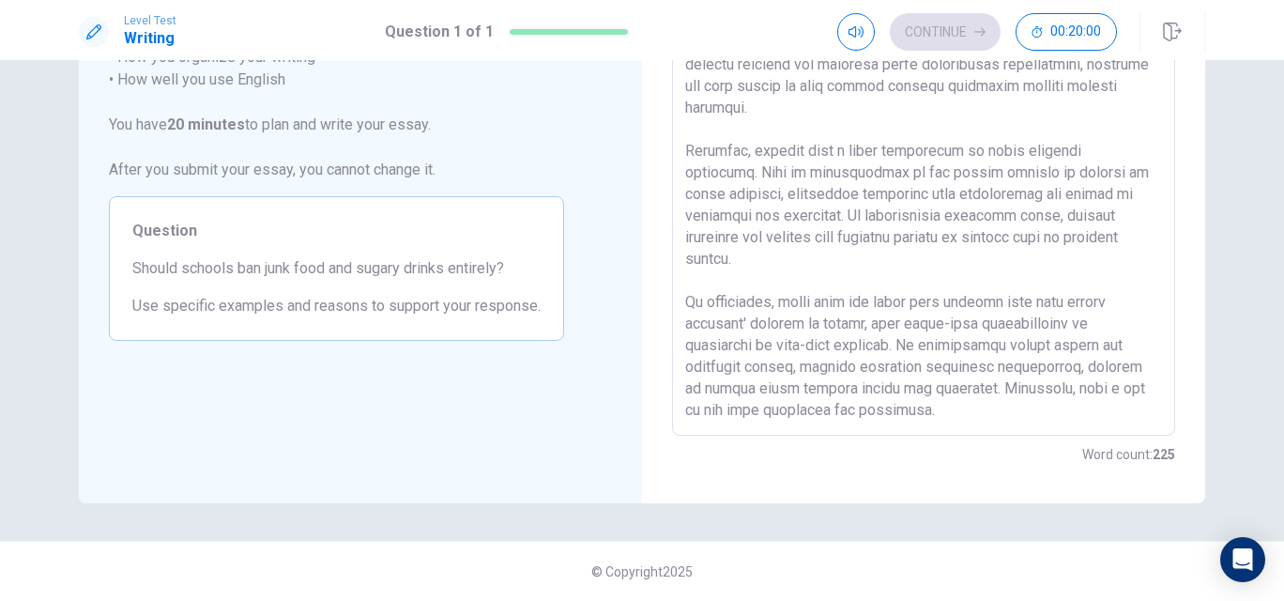
scroll to position [0, 0]
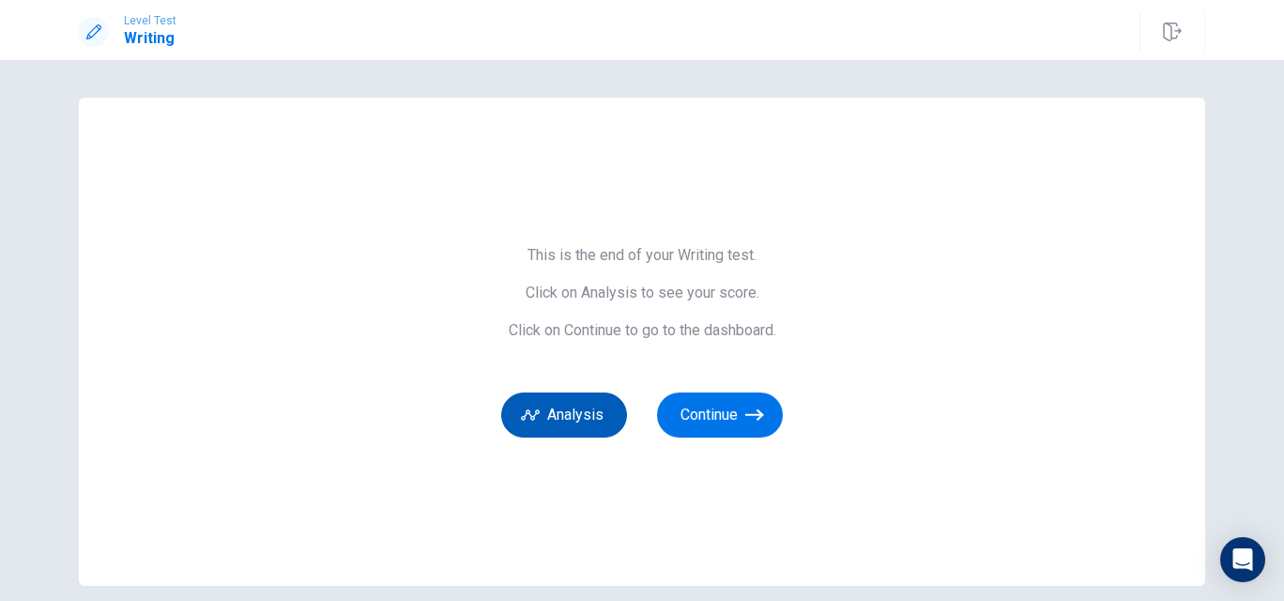
click at [571, 412] on button "Analysis" at bounding box center [564, 414] width 126 height 45
